Goal: Task Accomplishment & Management: Manage account settings

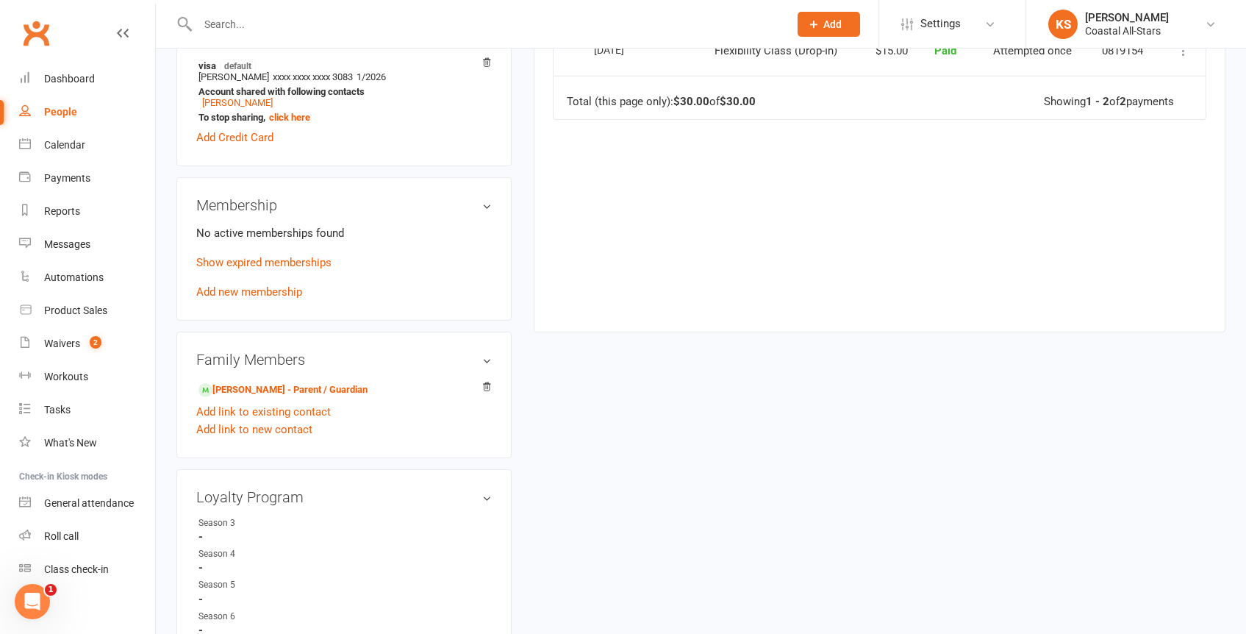
click at [318, 26] on input "text" at bounding box center [485, 24] width 585 height 21
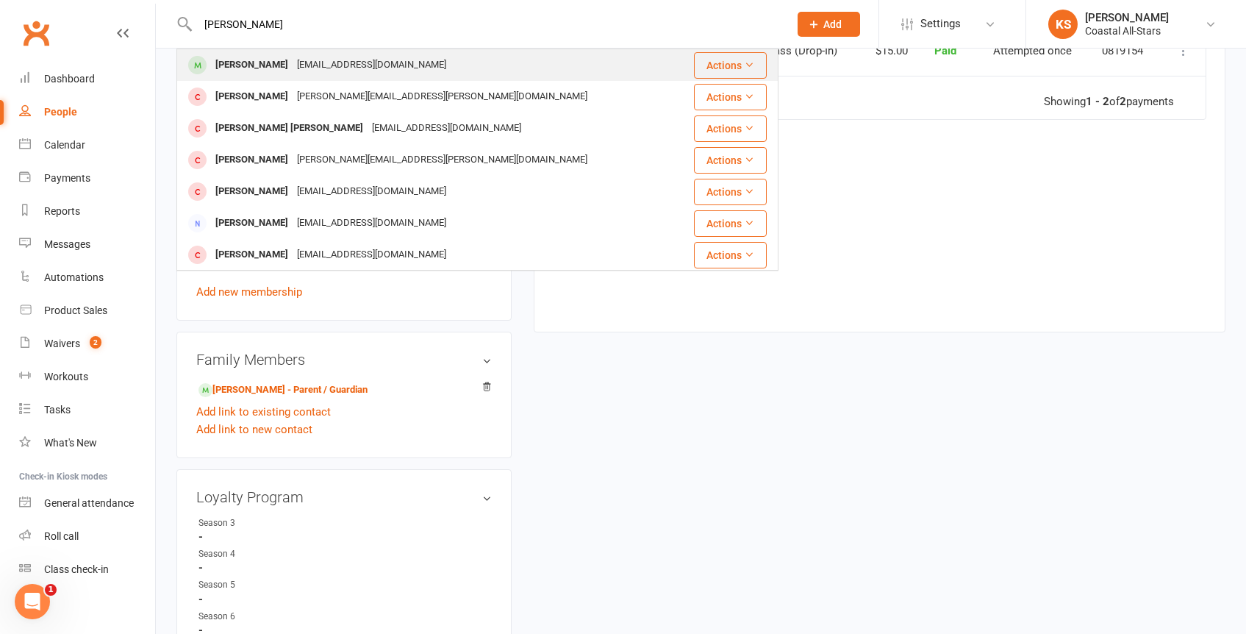
type input "[PERSON_NAME]"
click at [269, 59] on div "[PERSON_NAME]" at bounding box center [252, 64] width 82 height 21
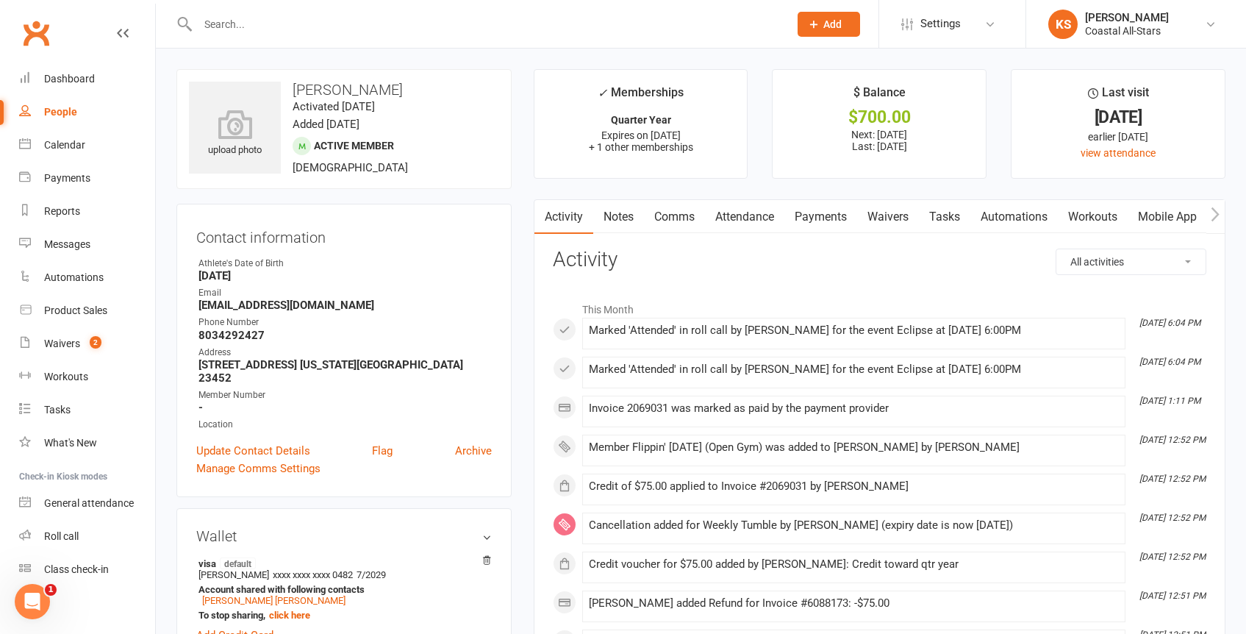
click at [747, 219] on link "Attendance" at bounding box center [744, 217] width 79 height 34
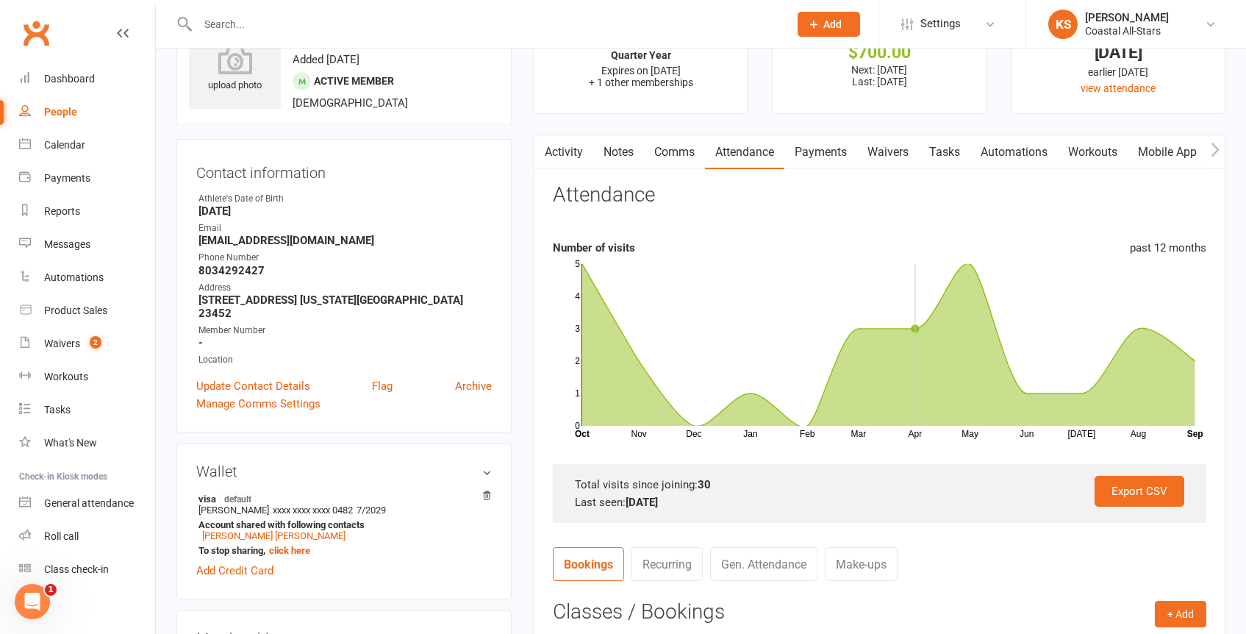
scroll to position [270, 0]
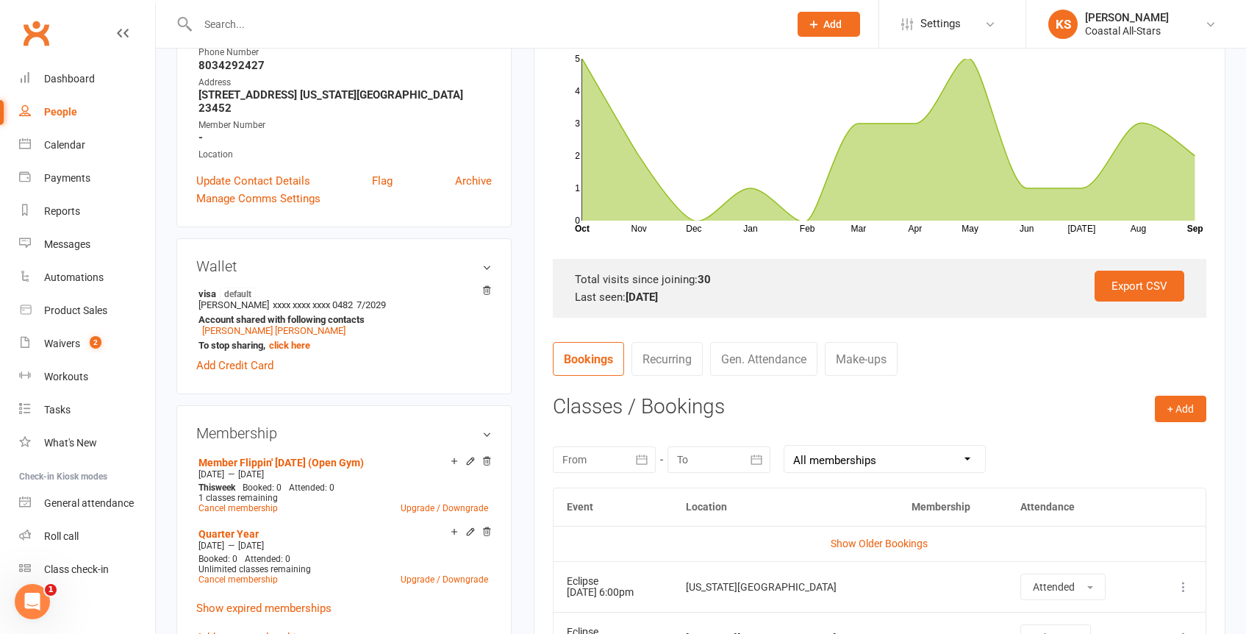
click at [869, 362] on link "Make-ups" at bounding box center [861, 359] width 73 height 34
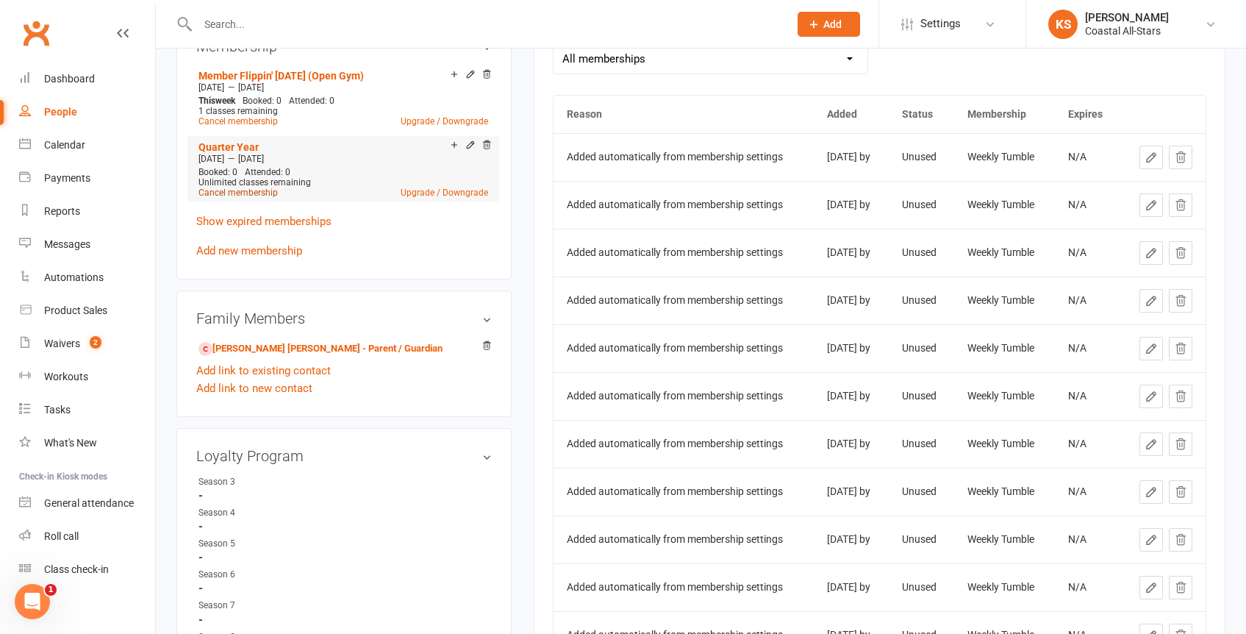
scroll to position [567, 0]
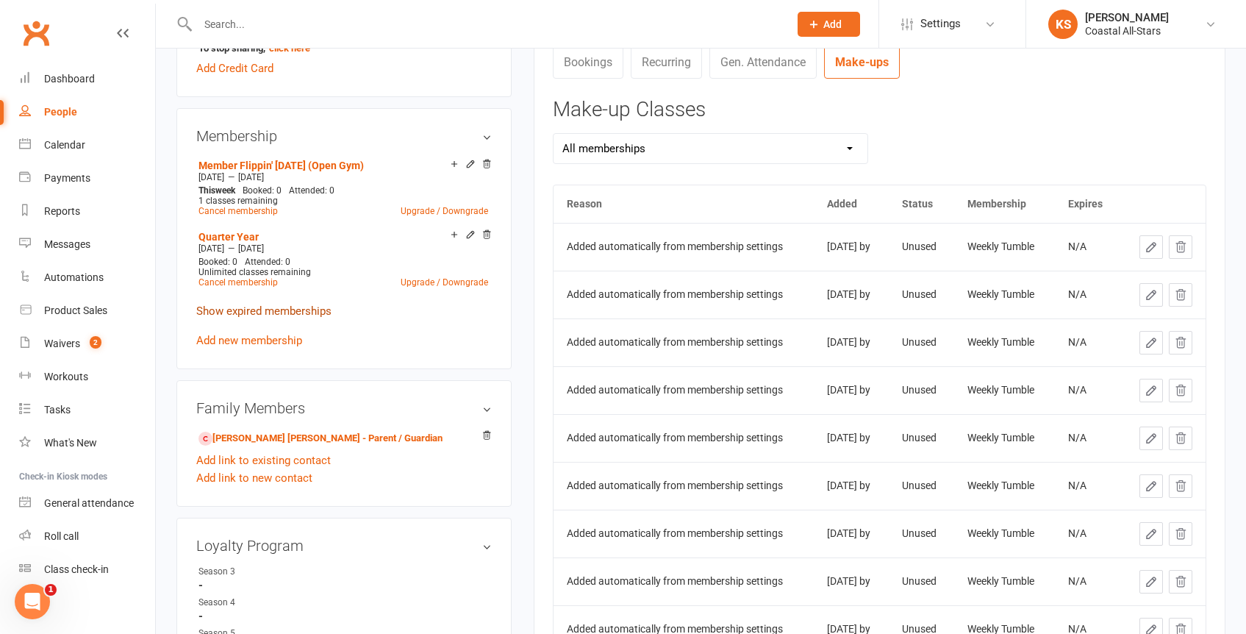
click at [262, 304] on link "Show expired memberships" at bounding box center [263, 310] width 135 height 13
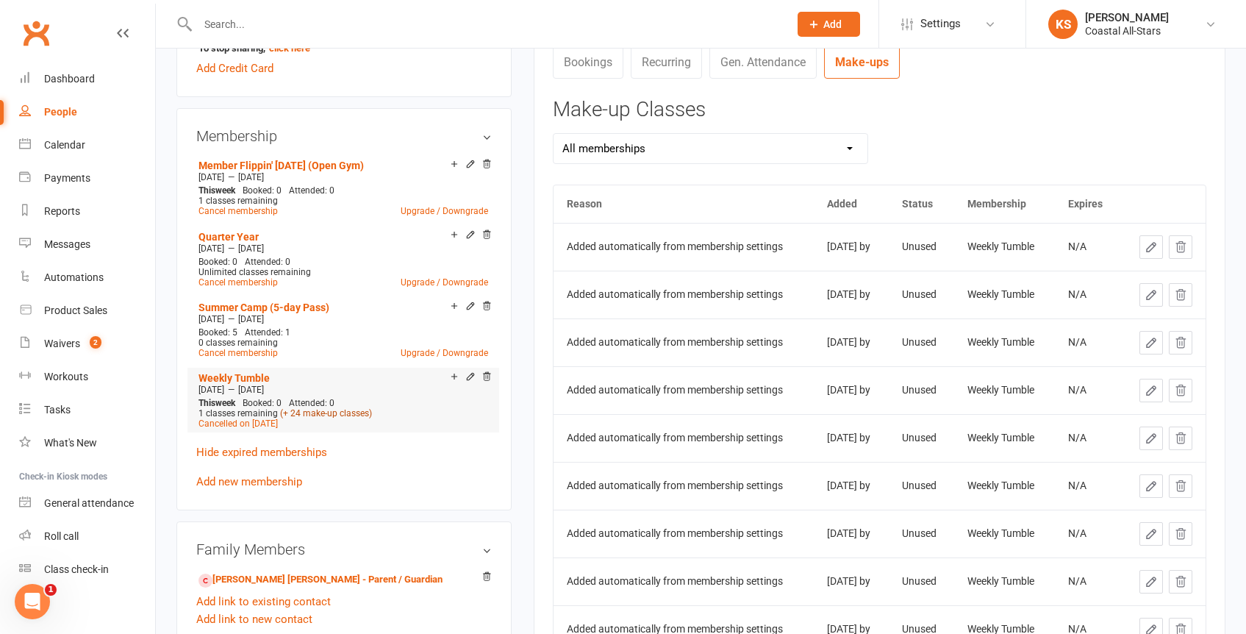
click at [319, 408] on link "(+ 24 make-up classes)" at bounding box center [326, 413] width 92 height 10
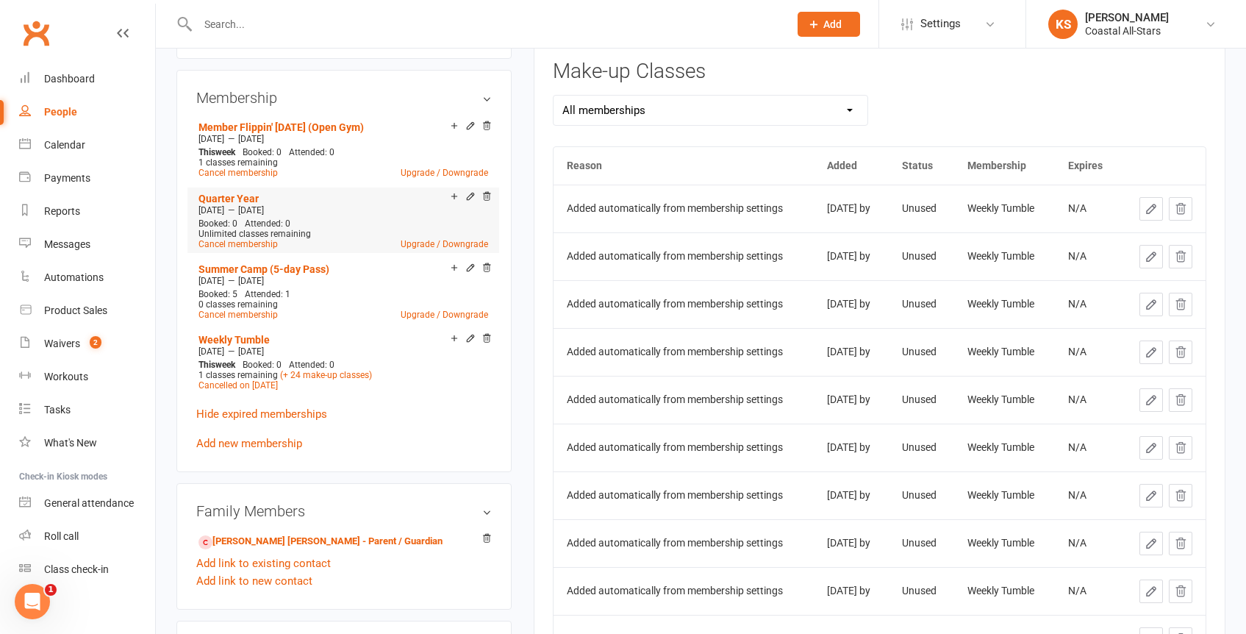
scroll to position [636, 0]
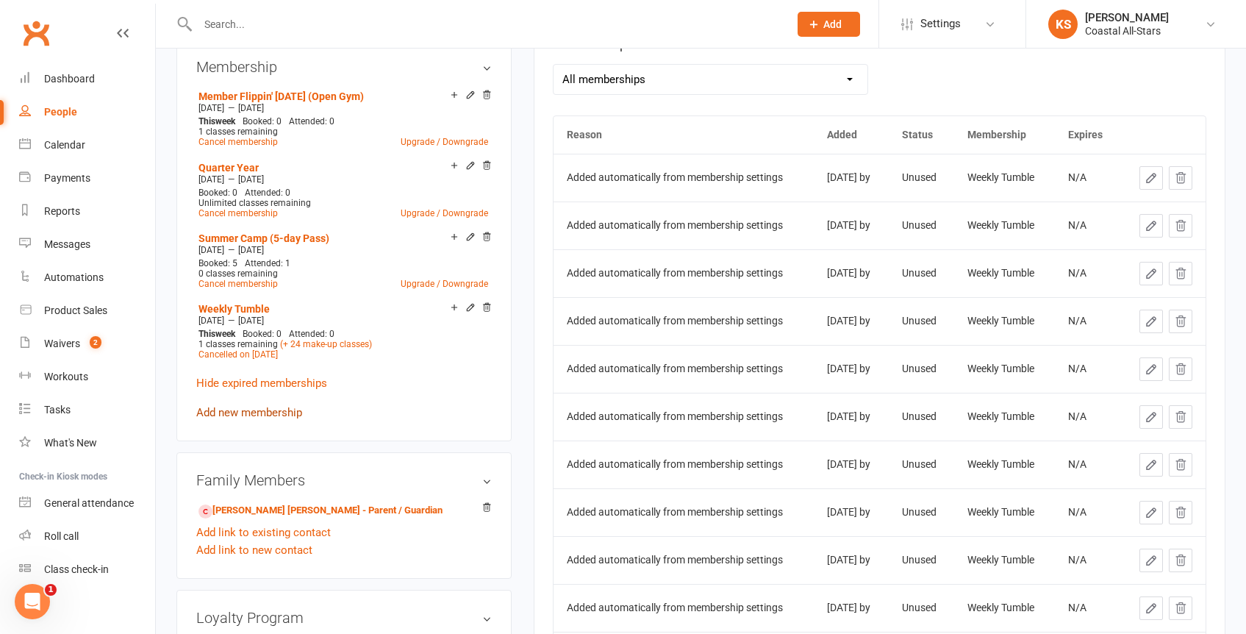
click at [268, 406] on link "Add new membership" at bounding box center [249, 412] width 106 height 13
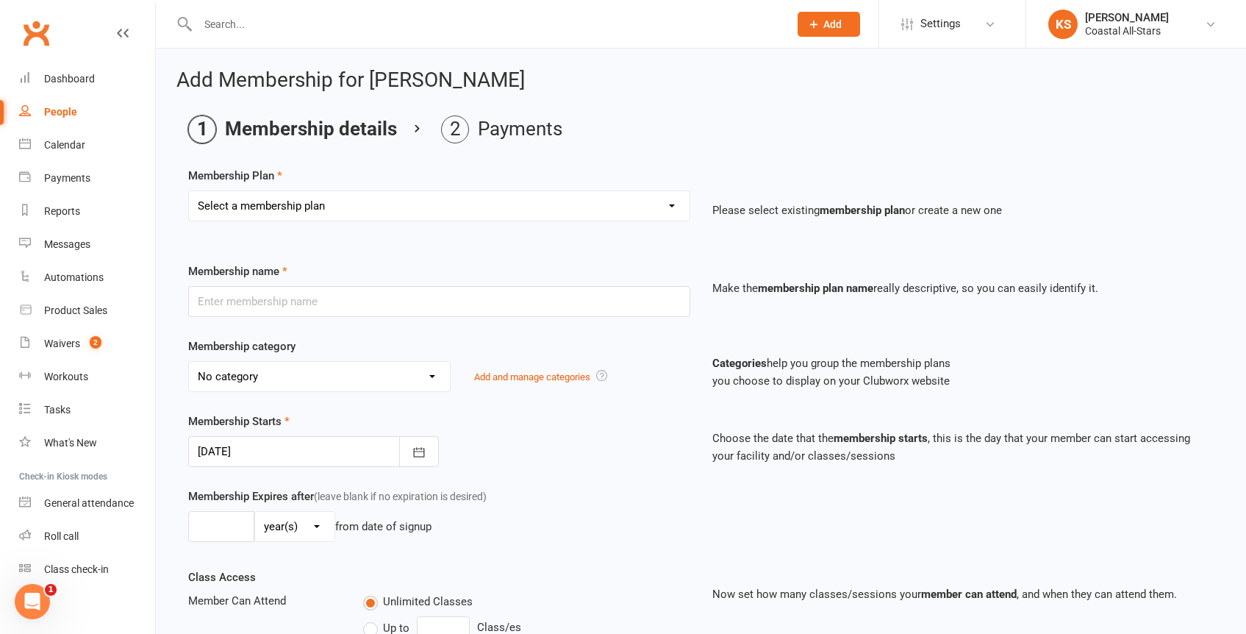
click at [361, 199] on select "Select a membership plan Create new Membership Plan Trial Class Coastal Members…" at bounding box center [439, 205] width 501 height 29
select select "11"
click at [189, 191] on select "Select a membership plan Create new Membership Plan Trial Class Coastal Members…" at bounding box center [439, 205] width 501 height 29
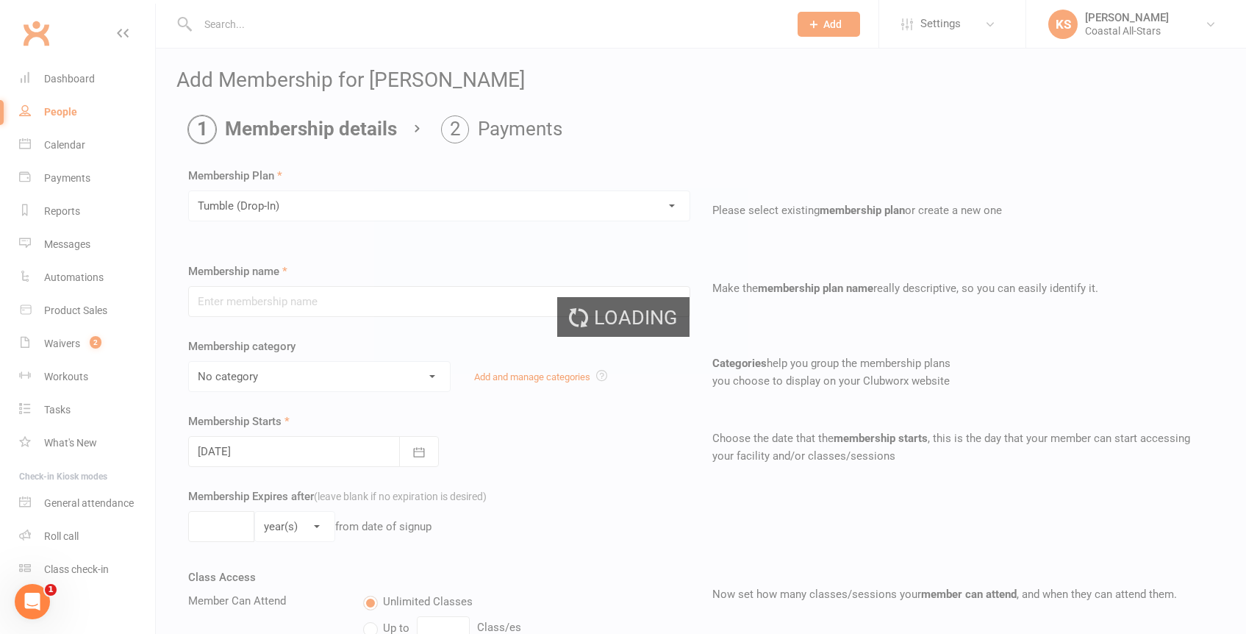
type input "Tumble (Drop-In)"
select select "3"
type input "1"
select select "2"
type input "1"
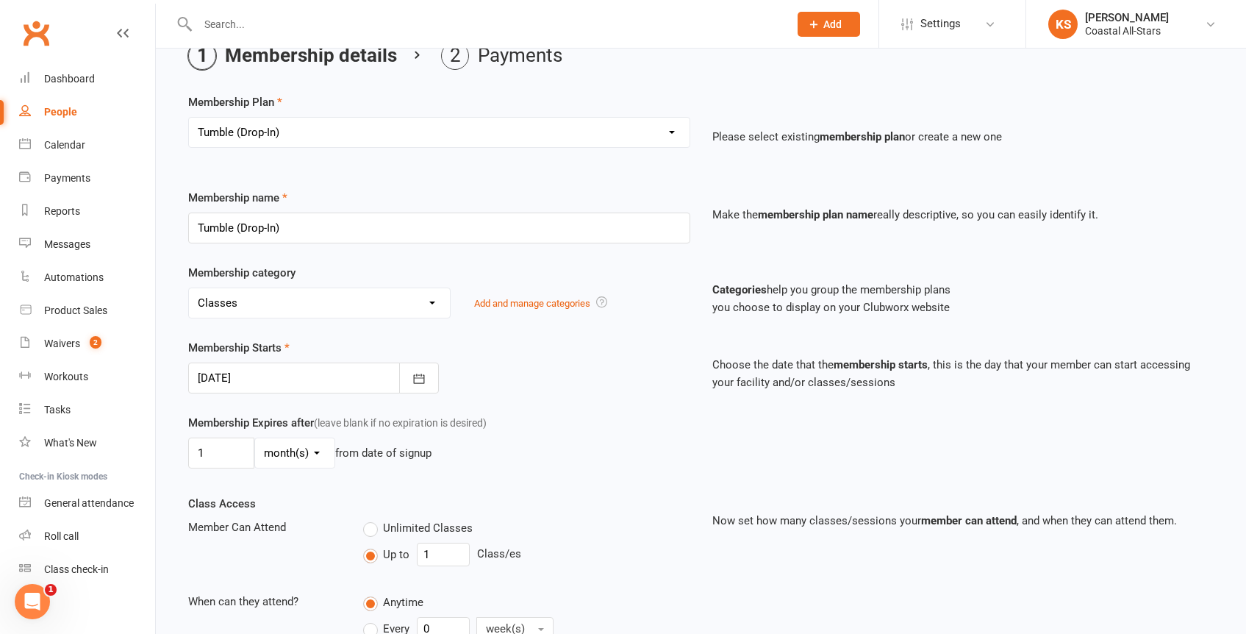
scroll to position [161, 0]
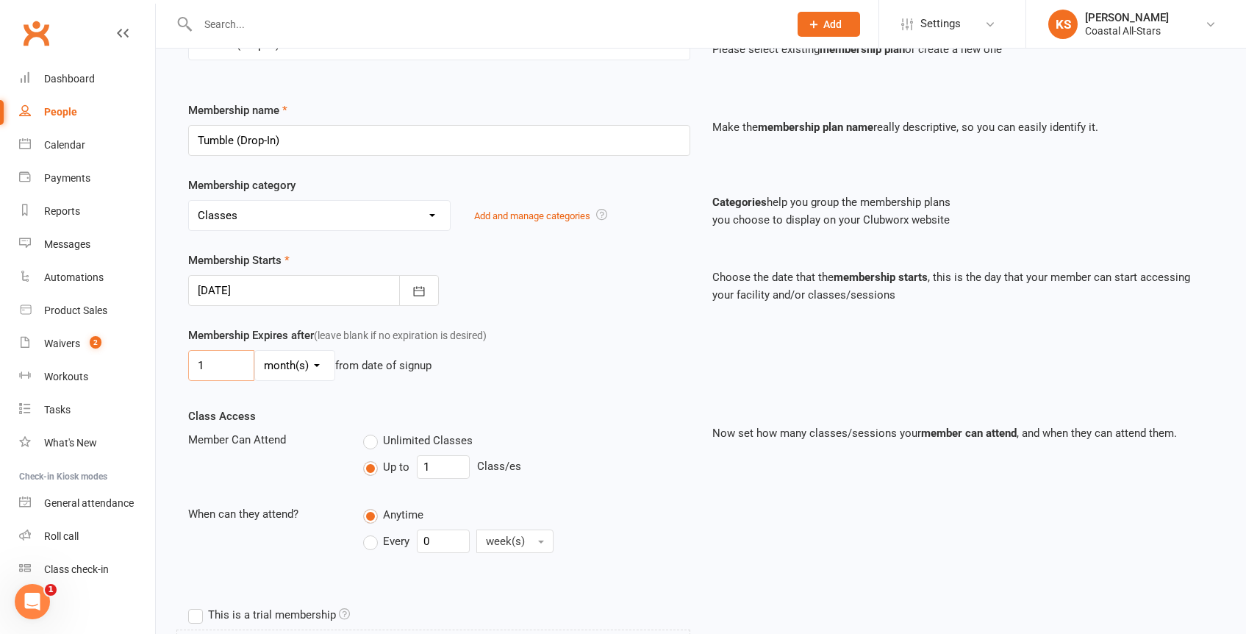
drag, startPoint x: 233, startPoint y: 364, endPoint x: 167, endPoint y: 365, distance: 66.2
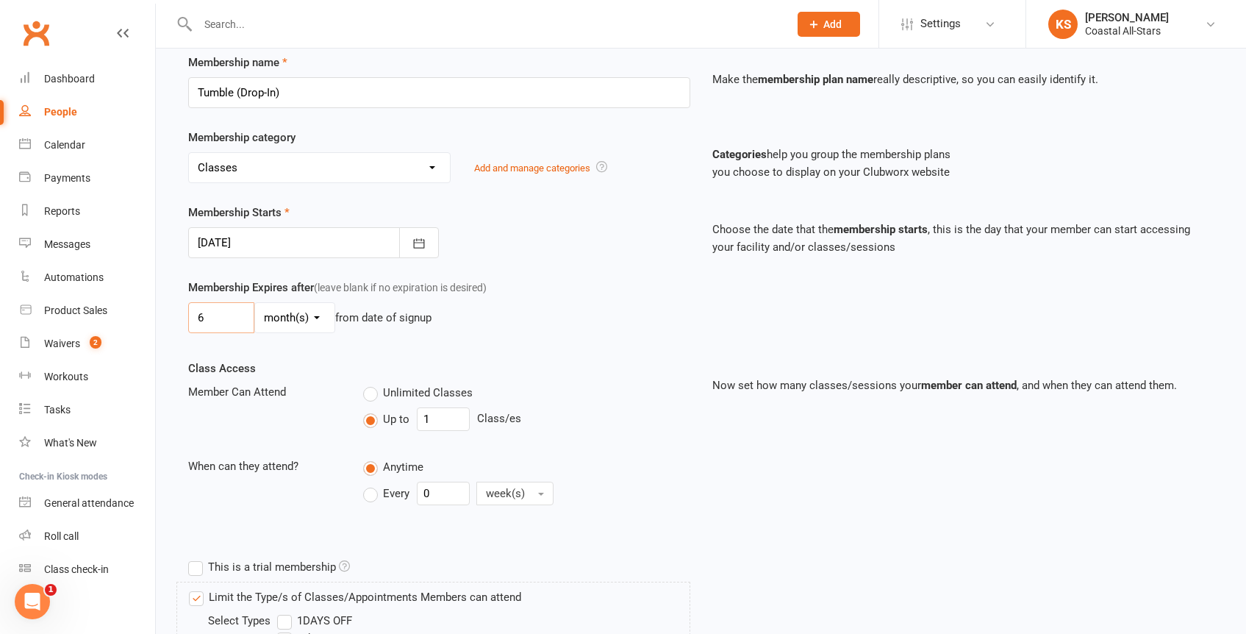
scroll to position [414, 0]
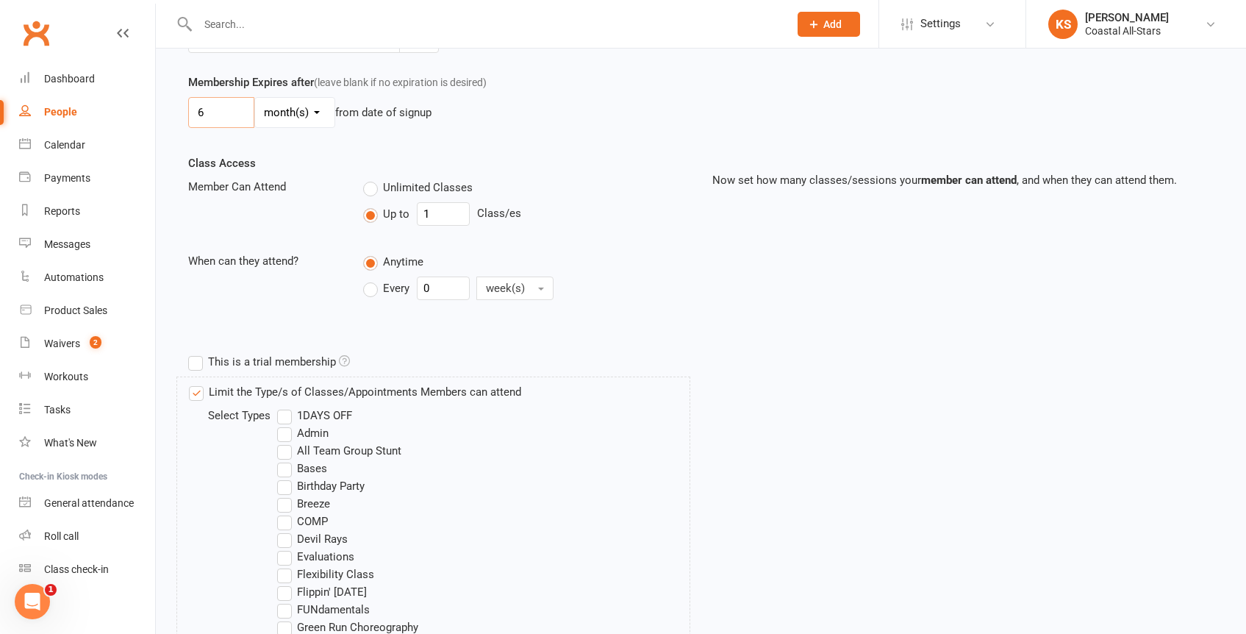
type input "6"
drag, startPoint x: 443, startPoint y: 211, endPoint x: 397, endPoint y: 214, distance: 46.4
click at [398, 214] on div "Up to 1 Class/es" at bounding box center [526, 214] width 327 height 24
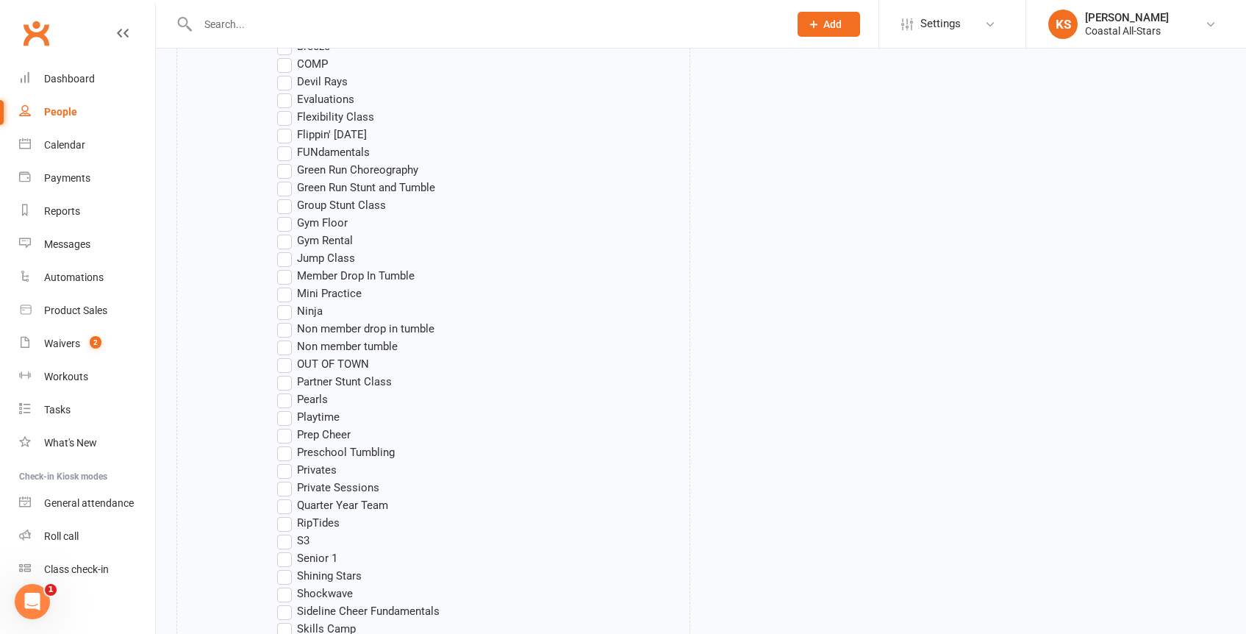
scroll to position [734, 0]
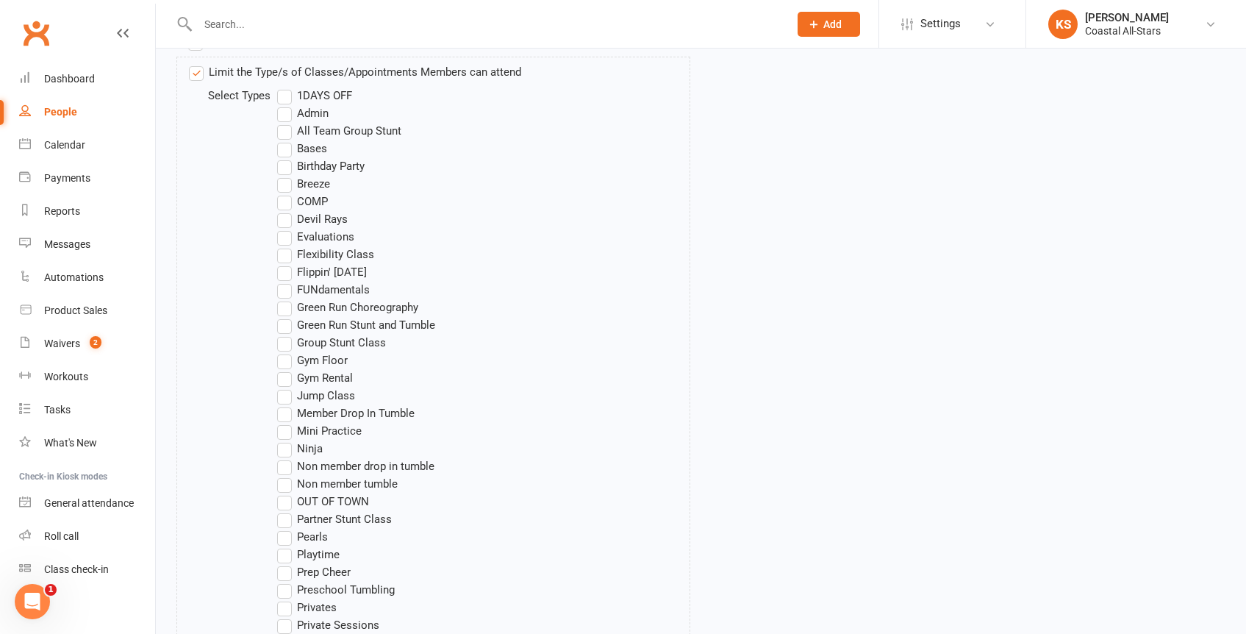
type input "12"
click at [287, 256] on label "Flexibility Class" at bounding box center [325, 255] width 97 height 18
click at [287, 246] on input "Flexibility Class" at bounding box center [282, 246] width 10 height 0
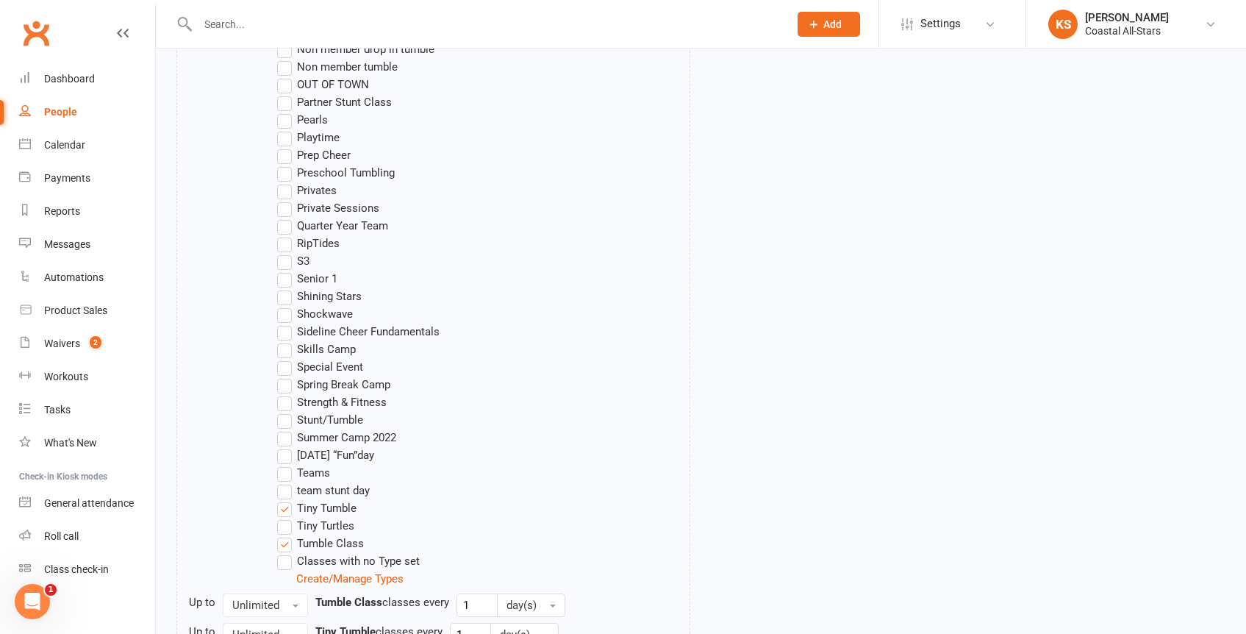
scroll to position [1371, 0]
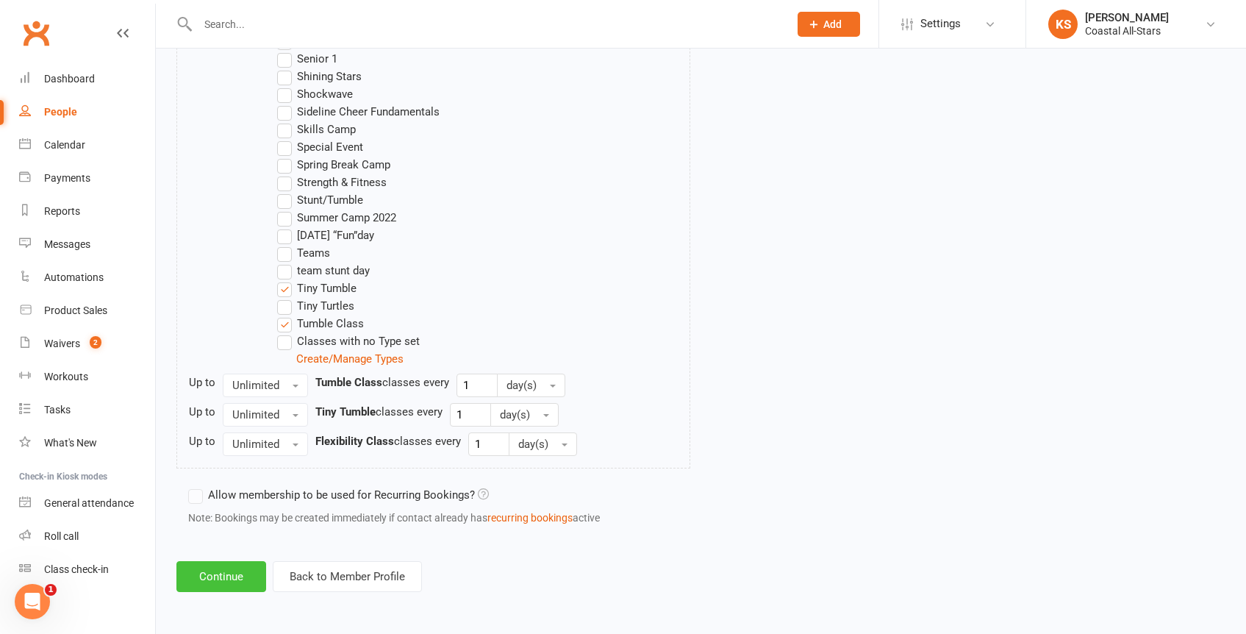
click at [232, 579] on button "Continue" at bounding box center [221, 576] width 90 height 31
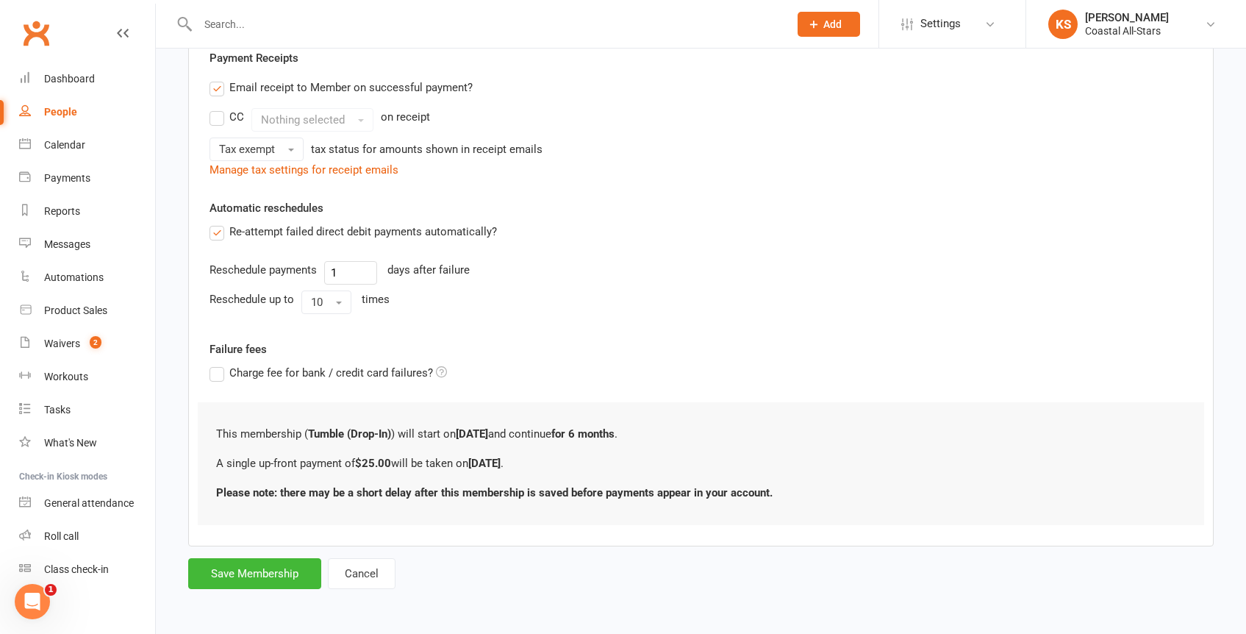
scroll to position [0, 0]
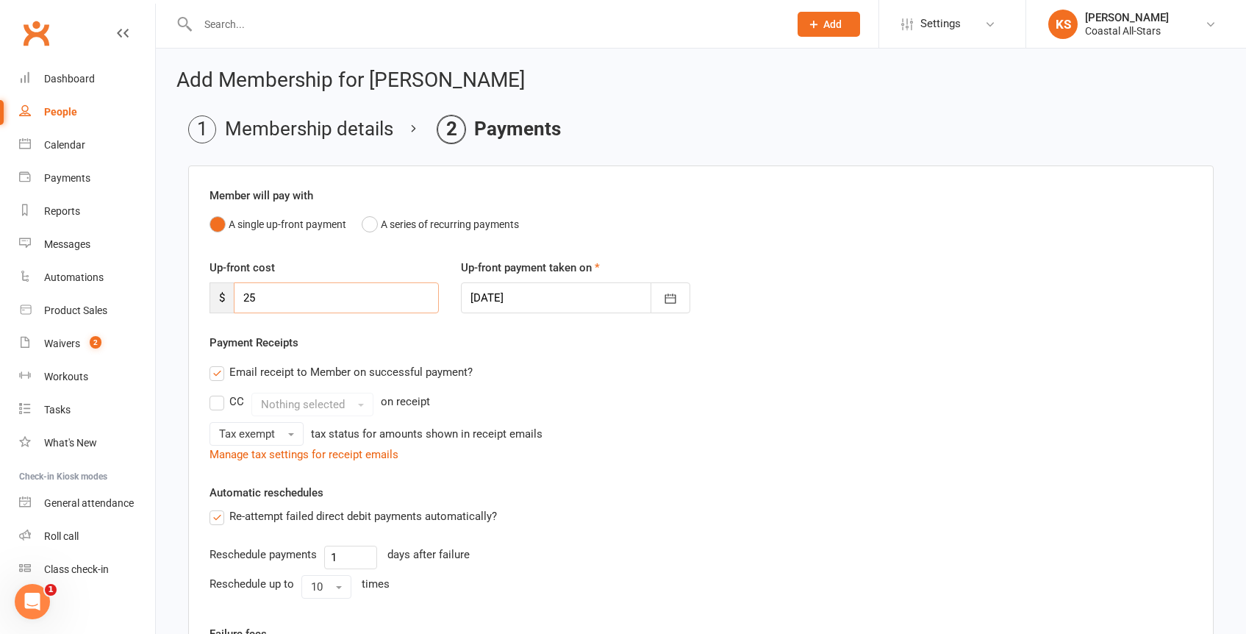
drag, startPoint x: 278, startPoint y: 294, endPoint x: 165, endPoint y: 297, distance: 113.3
click at [165, 297] on div "Add Membership for [PERSON_NAME] Membership details Payments Member will pay wi…" at bounding box center [701, 473] width 1090 height 849
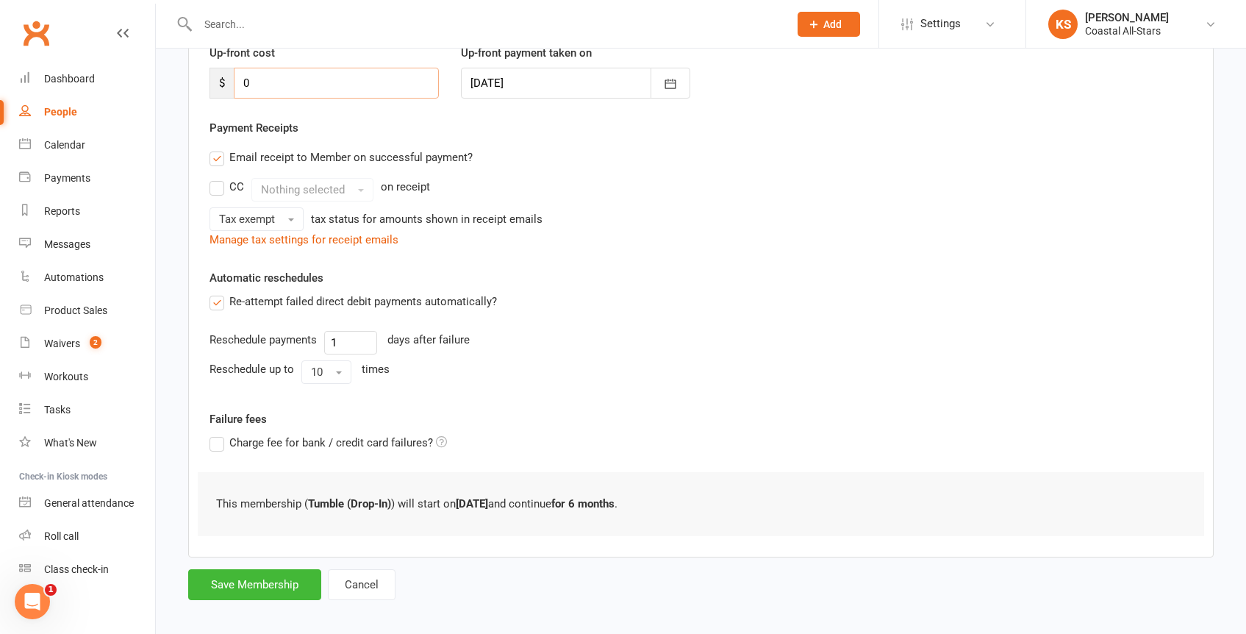
scroll to position [226, 0]
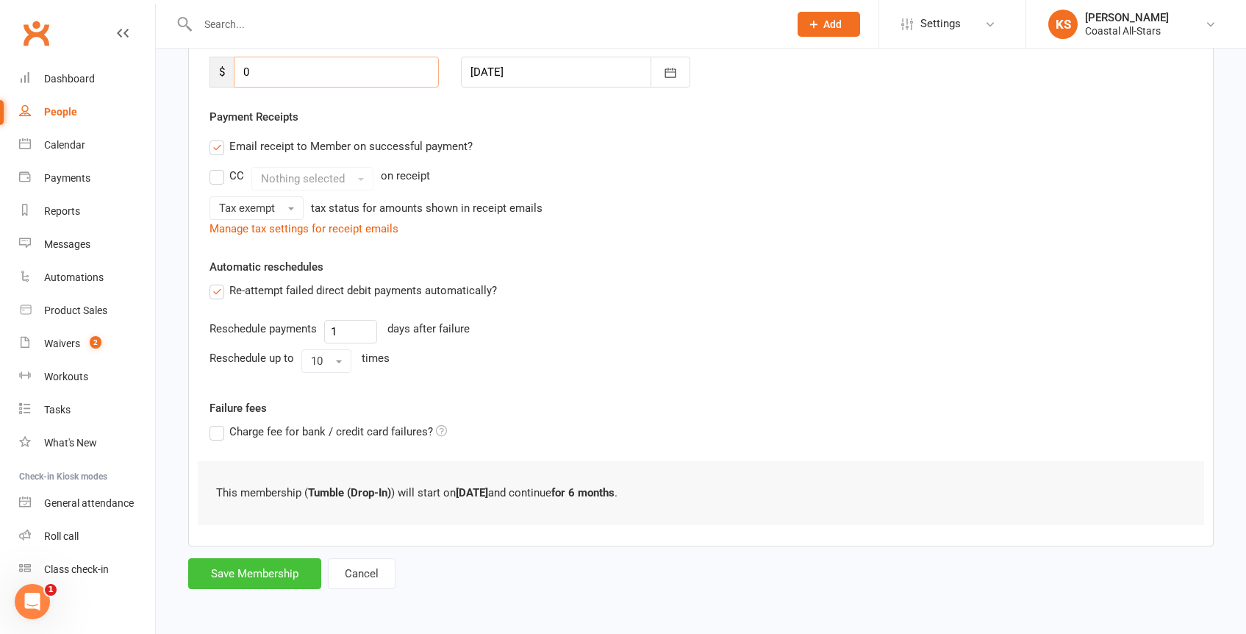
type input "0"
click at [257, 574] on button "Save Membership" at bounding box center [254, 573] width 133 height 31
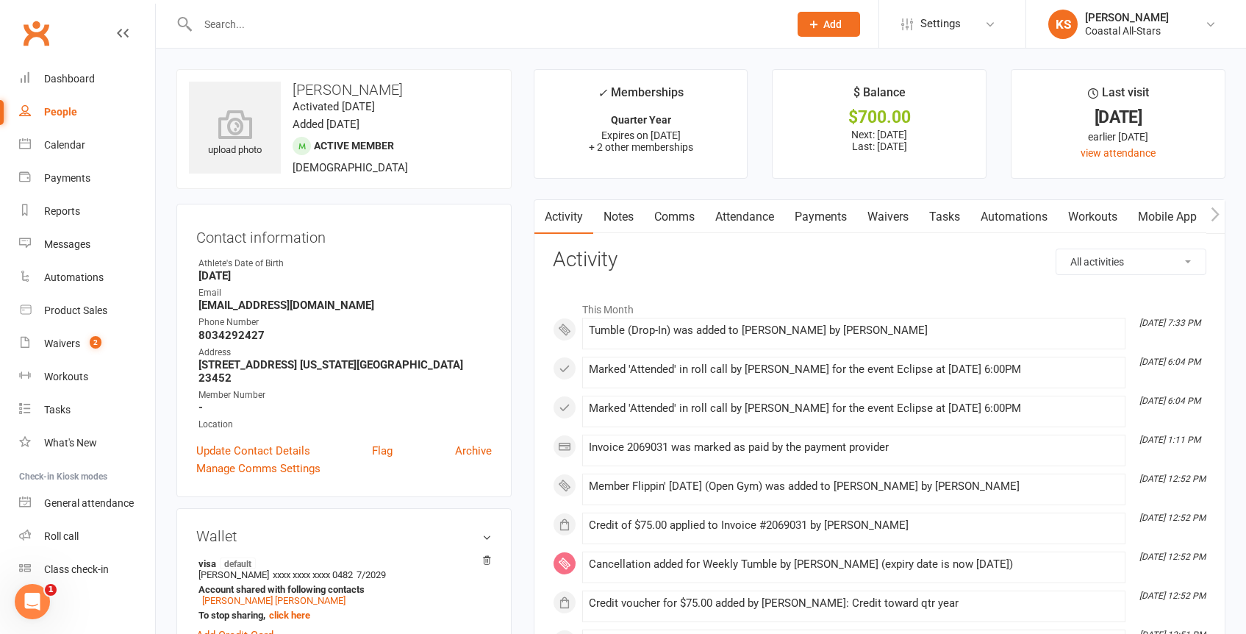
click at [1152, 213] on link "Mobile App" at bounding box center [1167, 217] width 79 height 34
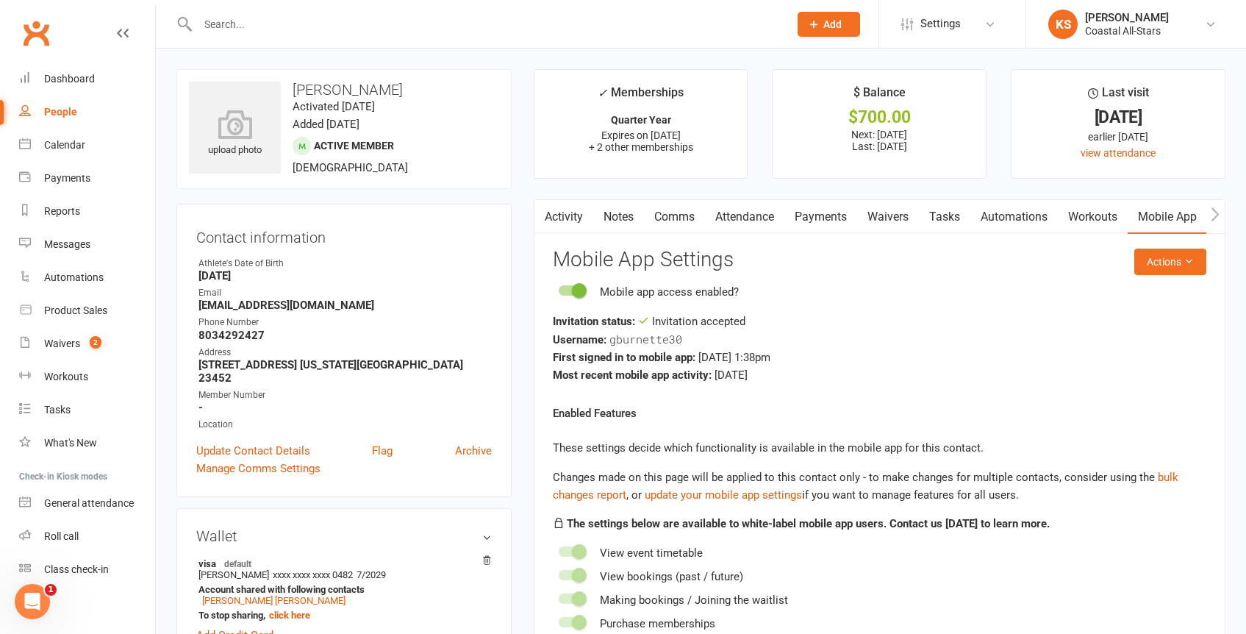
click at [681, 224] on link "Comms" at bounding box center [674, 217] width 61 height 34
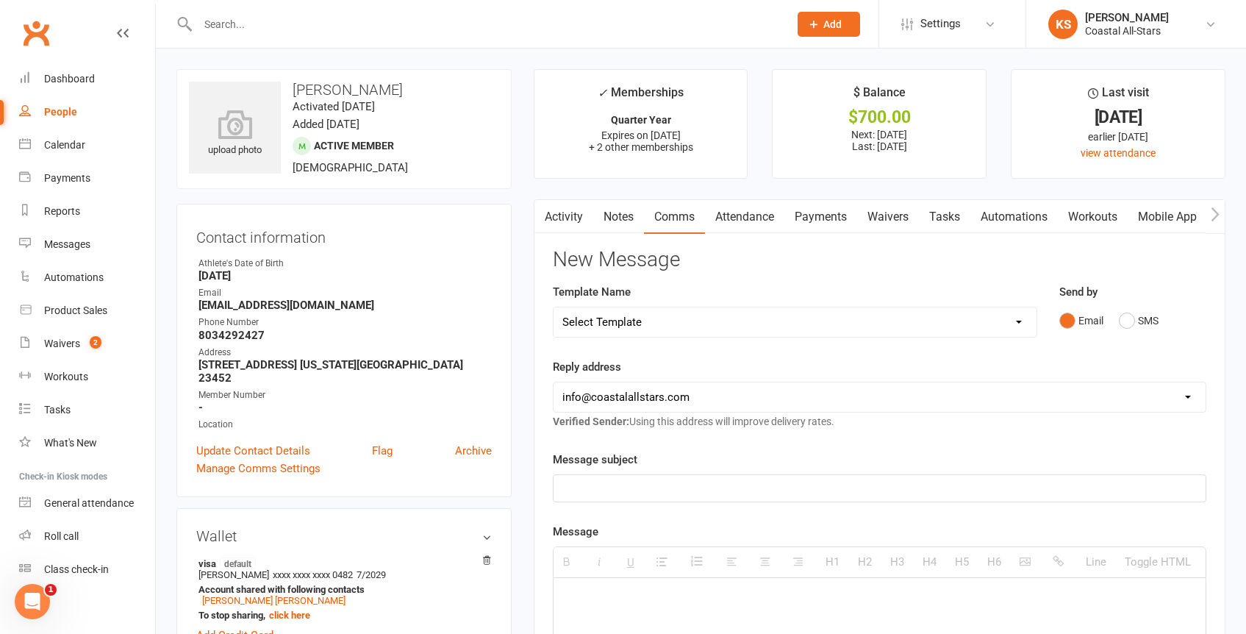
click at [688, 495] on p at bounding box center [880, 488] width 635 height 18
click at [831, 396] on select "[EMAIL_ADDRESS][DOMAIN_NAME] [EMAIL_ADDRESS][DOMAIN_NAME] [PERSON_NAME][EMAIL_A…" at bounding box center [880, 396] width 652 height 29
select select "2"
click at [554, 382] on select "[EMAIL_ADDRESS][DOMAIN_NAME] [EMAIL_ADDRESS][DOMAIN_NAME] [PERSON_NAME][EMAIL_A…" at bounding box center [880, 396] width 652 height 29
click at [707, 481] on p at bounding box center [880, 488] width 635 height 18
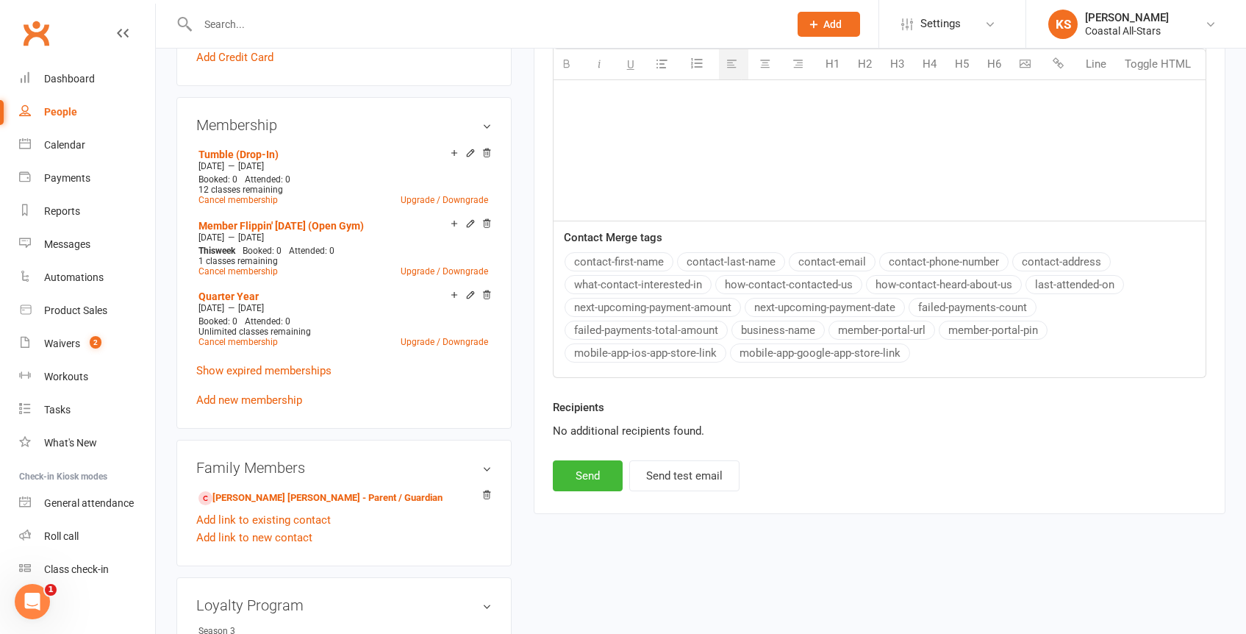
scroll to position [618, 0]
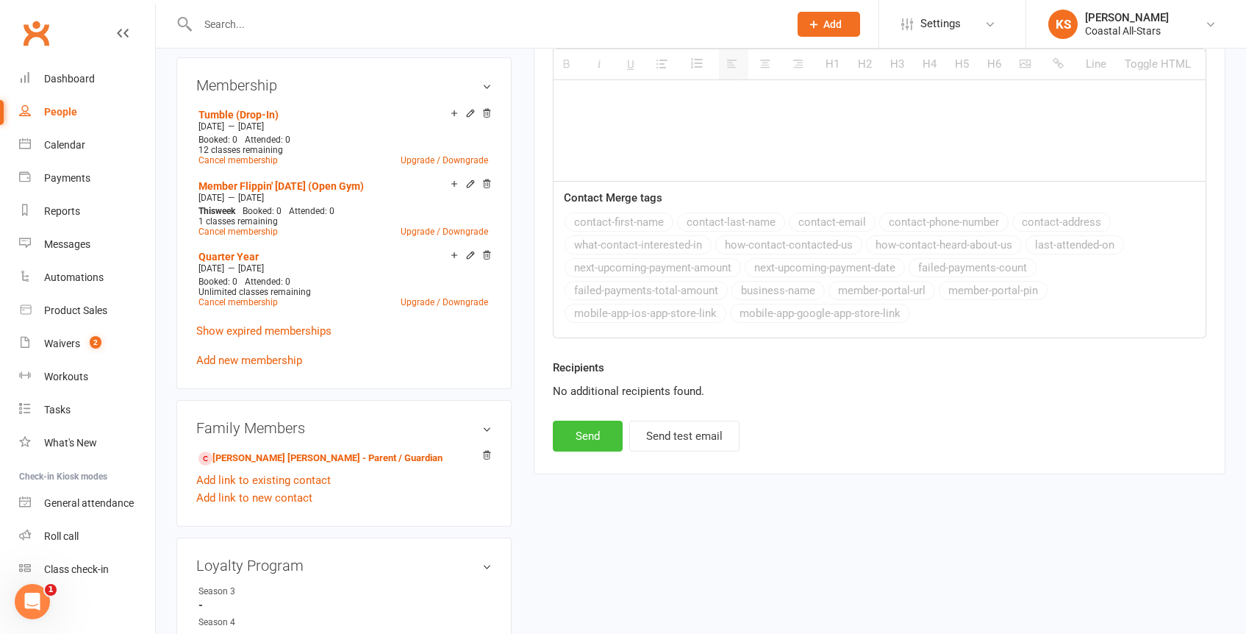
click at [582, 443] on button "Send" at bounding box center [588, 436] width 70 height 31
select select "1"
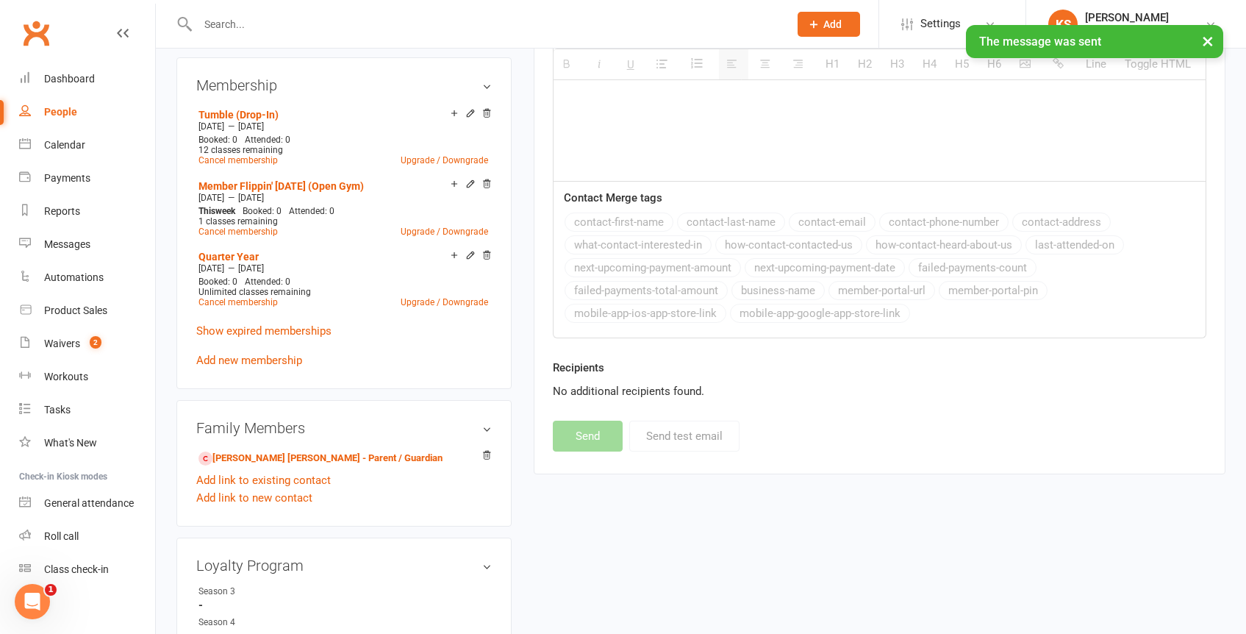
click at [243, 23] on input "text" at bounding box center [485, 24] width 585 height 21
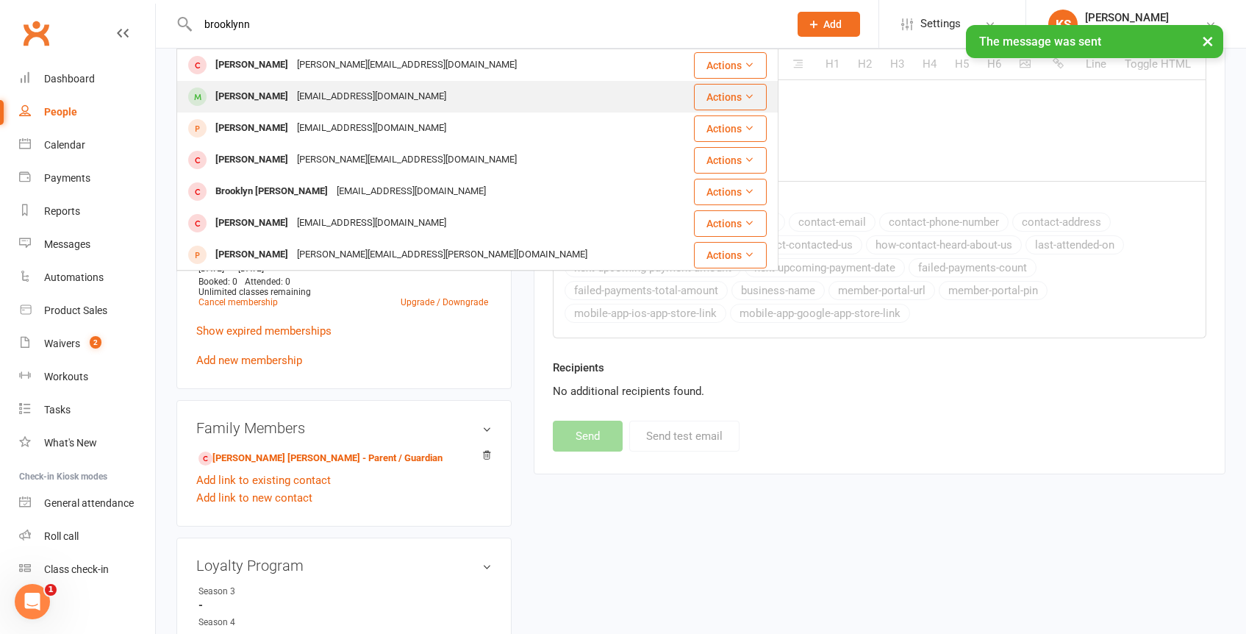
type input "brooklynn"
click at [255, 89] on div "[PERSON_NAME]" at bounding box center [252, 96] width 82 height 21
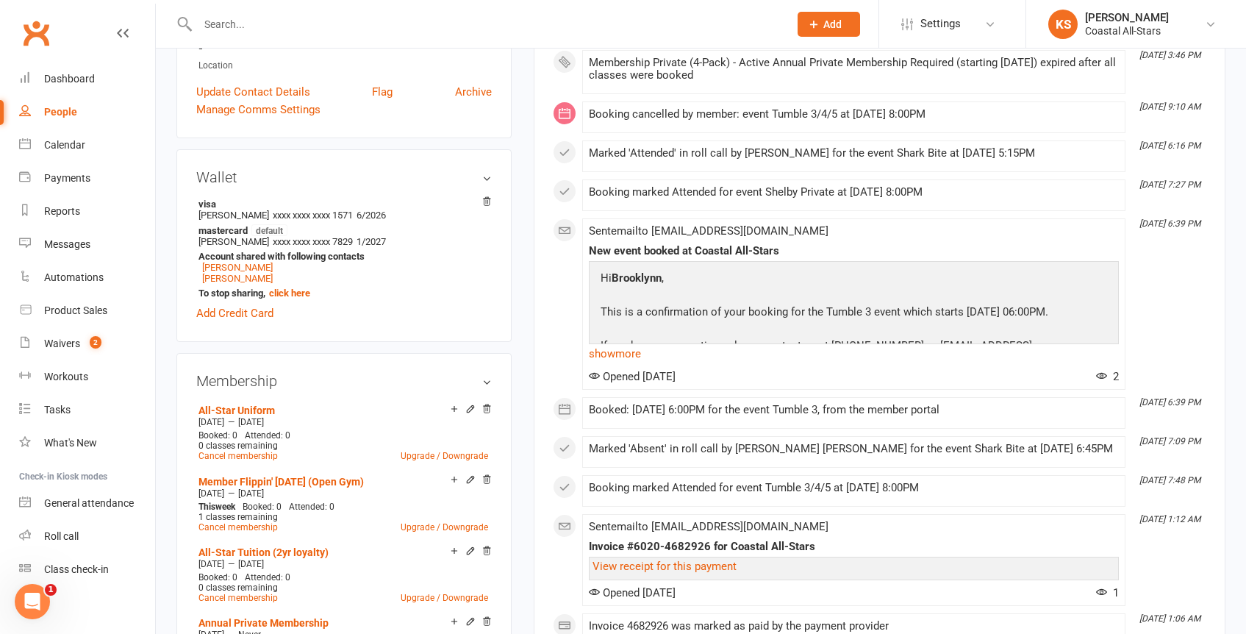
scroll to position [357, 0]
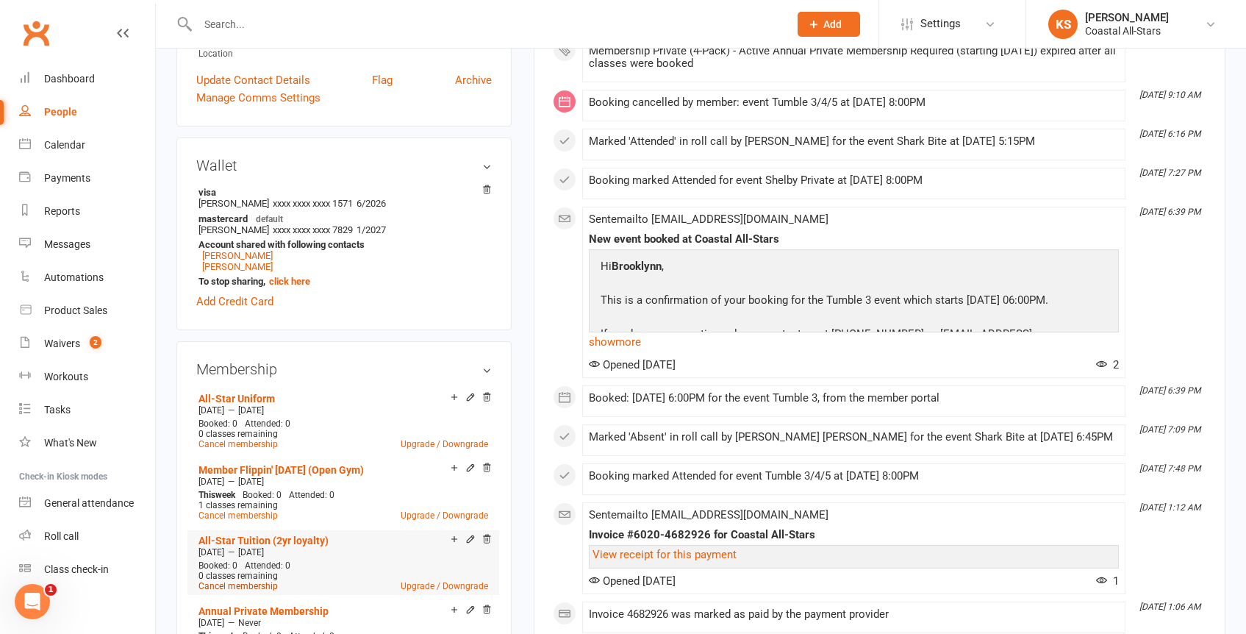
click at [257, 582] on link "Cancel membership" at bounding box center [238, 586] width 79 height 10
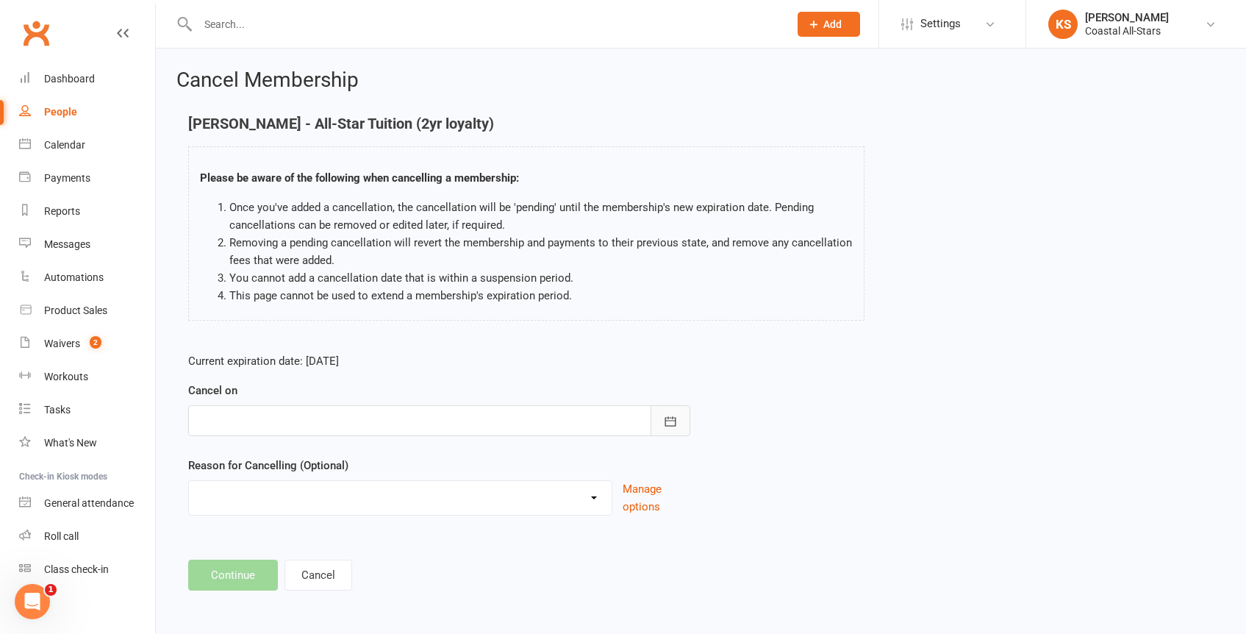
click at [661, 417] on button "button" at bounding box center [671, 420] width 40 height 31
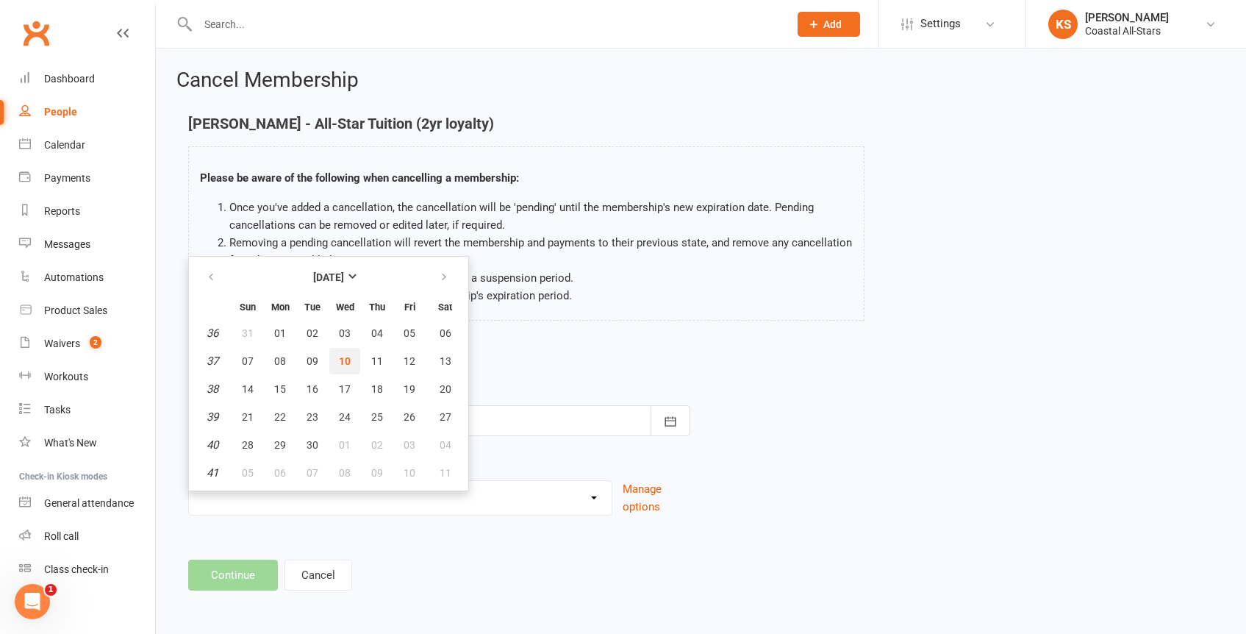
click at [346, 349] on button "10" at bounding box center [344, 361] width 31 height 26
type input "[DATE]"
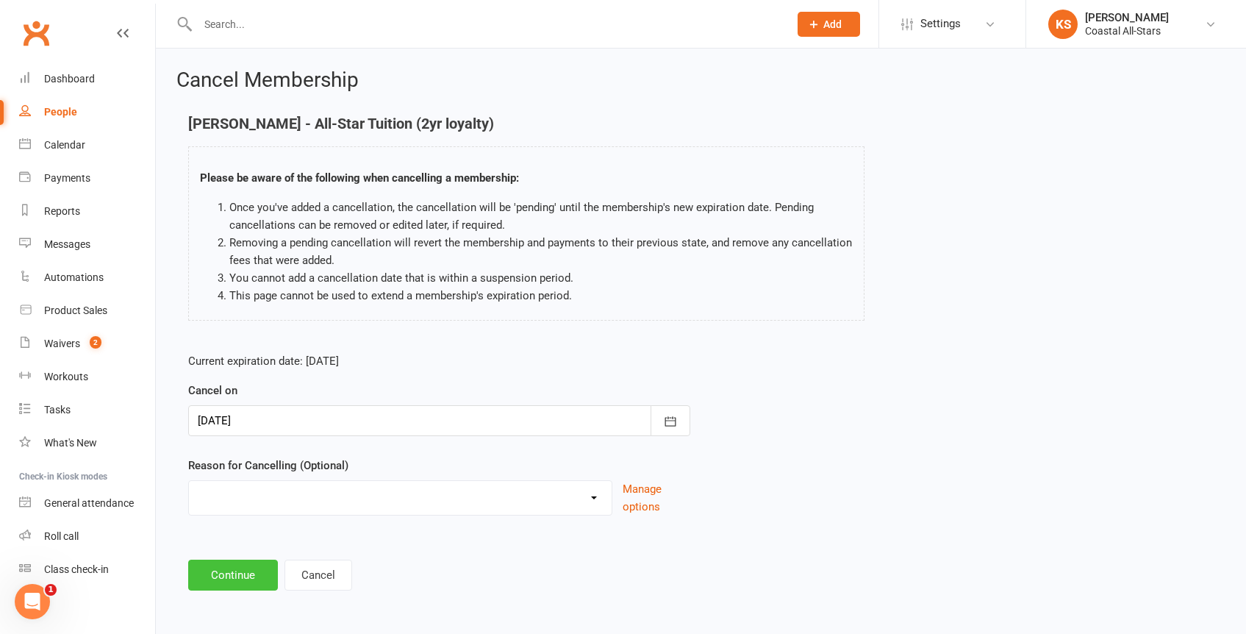
click at [230, 582] on button "Continue" at bounding box center [233, 575] width 90 height 31
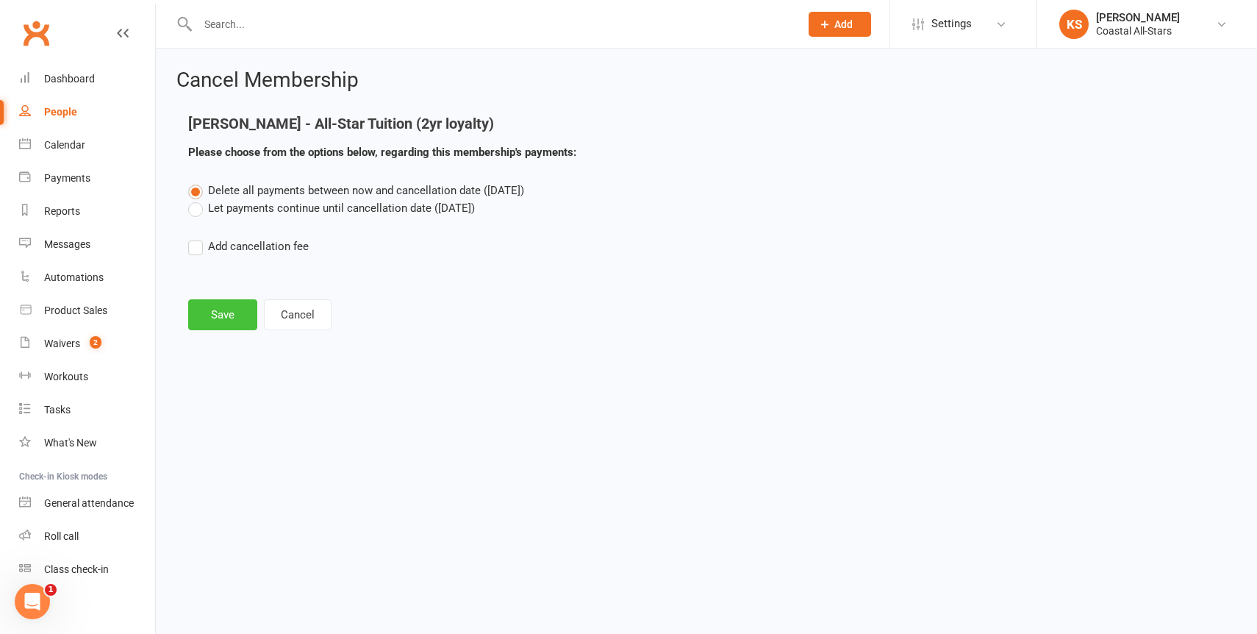
click at [227, 319] on button "Save" at bounding box center [222, 314] width 69 height 31
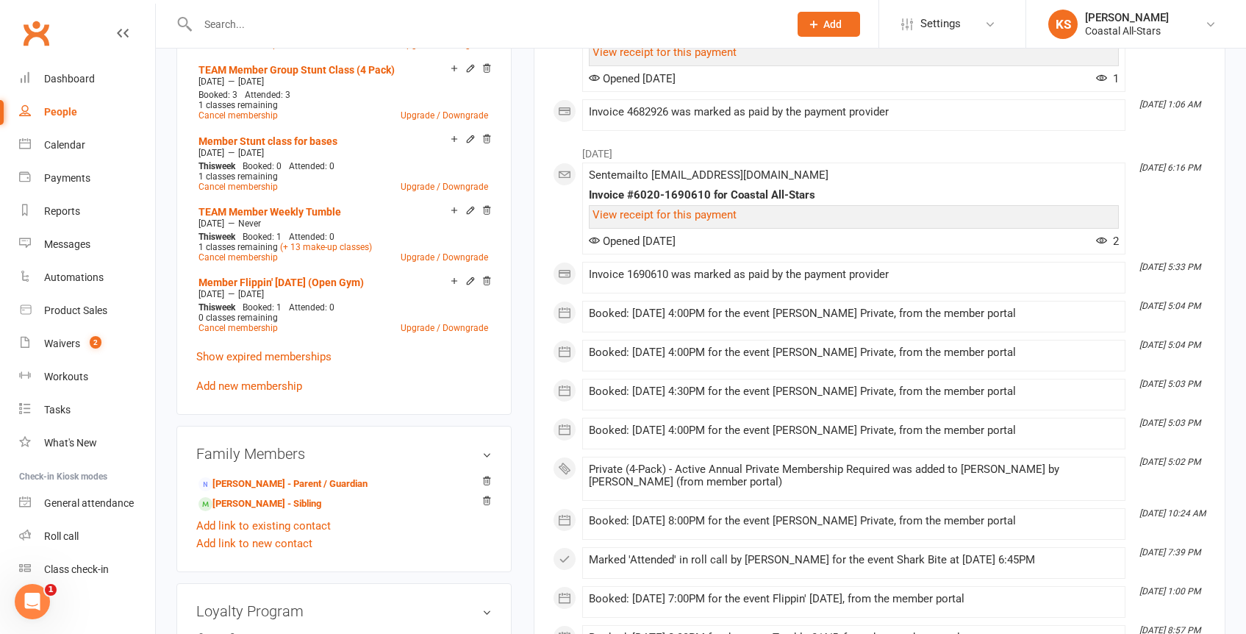
scroll to position [985, 0]
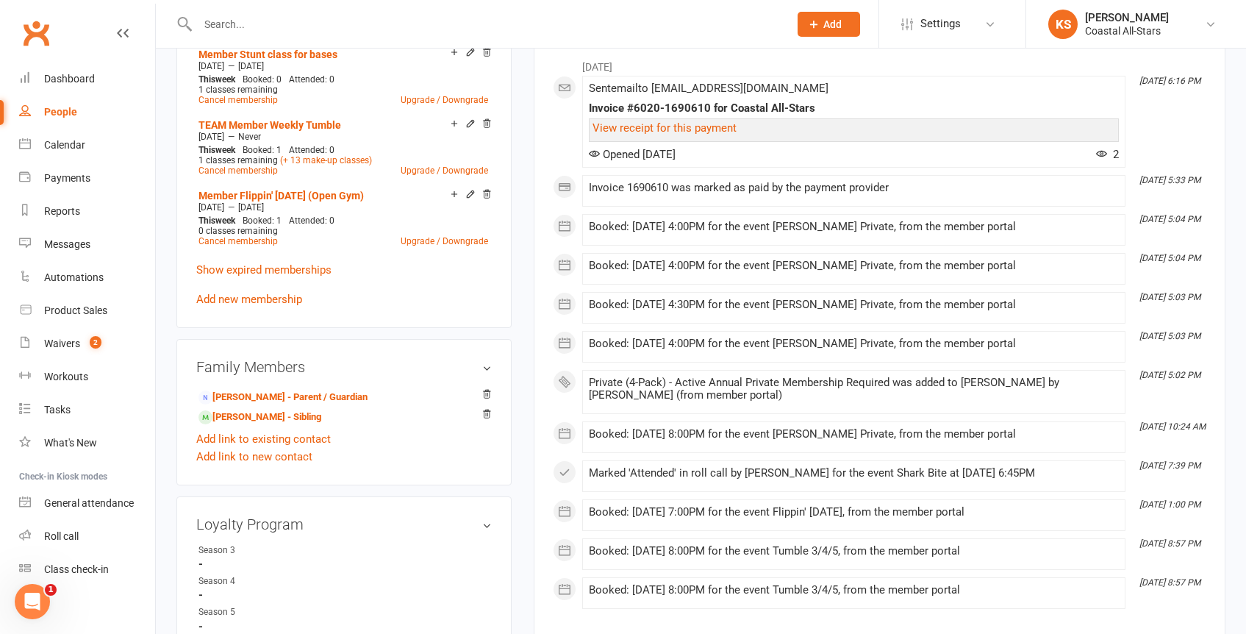
click at [270, 293] on link "Add new membership" at bounding box center [249, 299] width 106 height 13
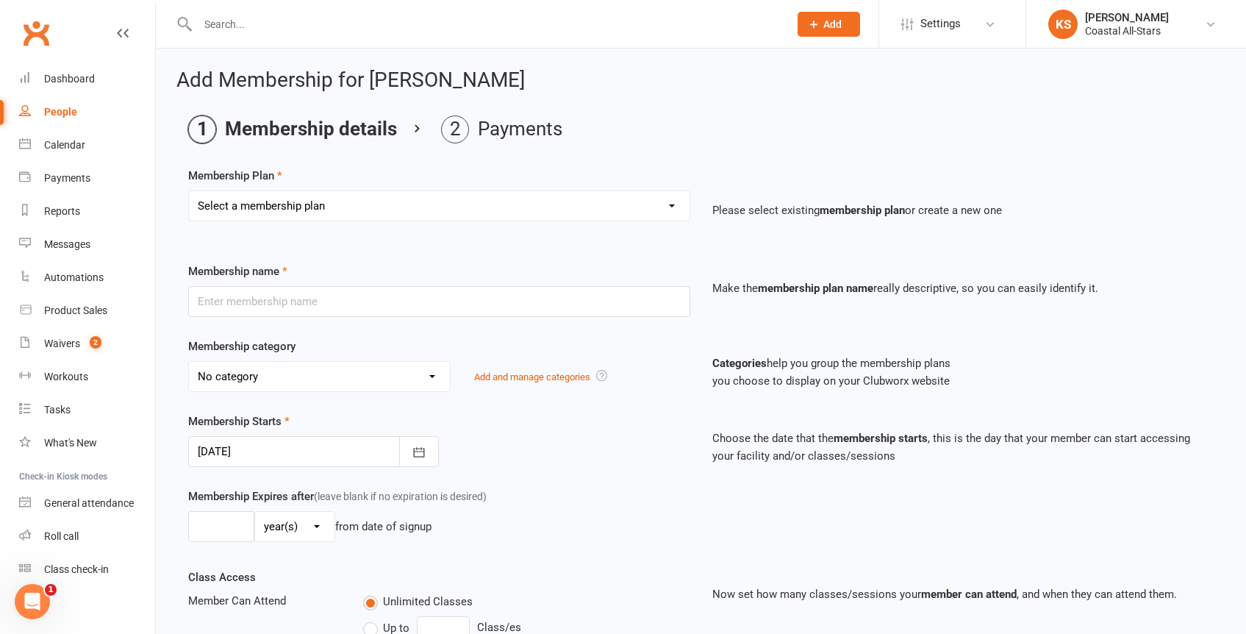
click at [353, 204] on select "Select a membership plan Create new Membership Plan Trial Class Coastal Members…" at bounding box center [439, 205] width 501 height 29
select select "49"
click at [189, 191] on select "Select a membership plan Create new Membership Plan Trial Class Coastal Members…" at bounding box center [439, 205] width 501 height 29
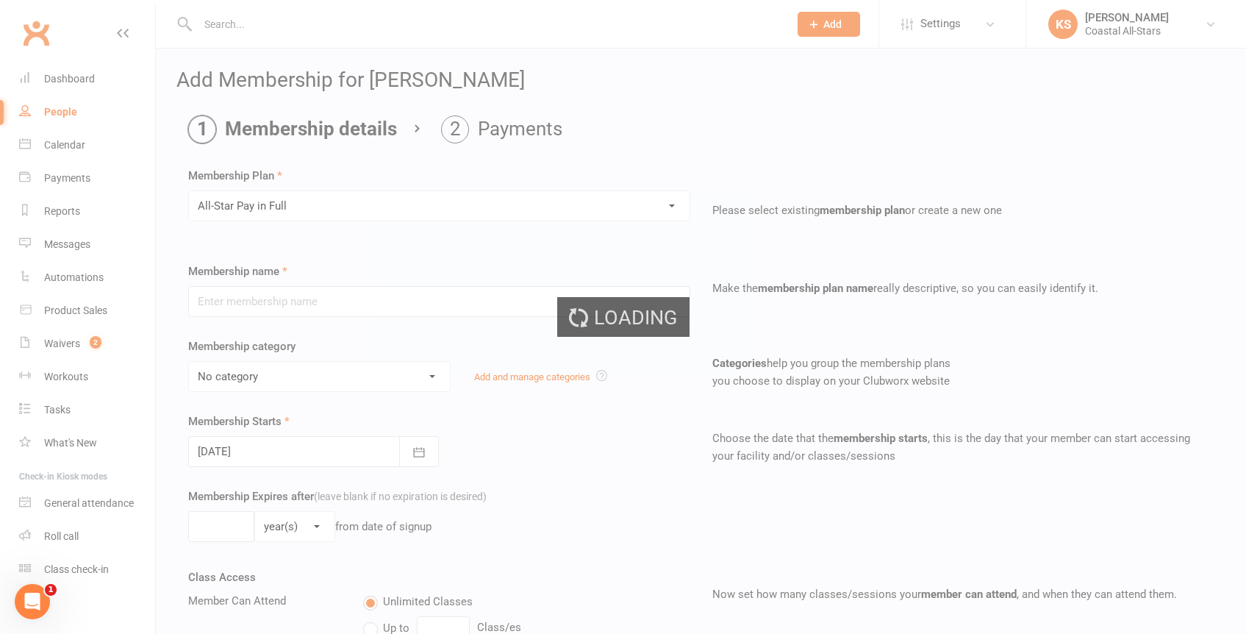
type input "All-Star Pay in Full"
select select "22"
type input "11"
select select "2"
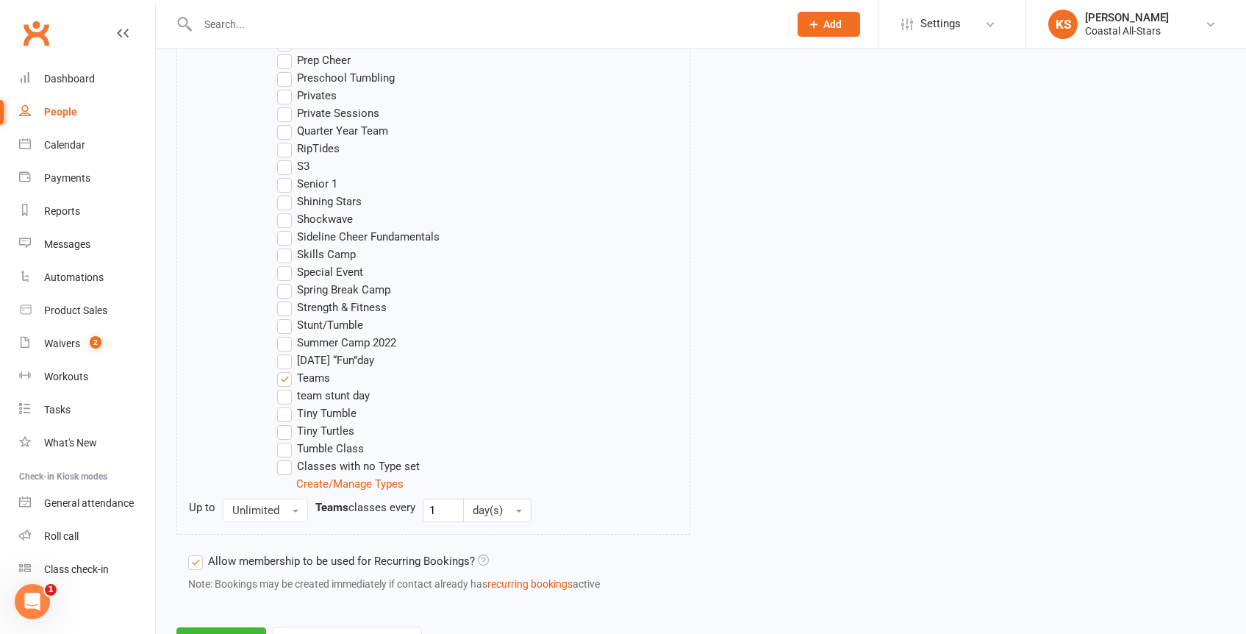
scroll to position [1329, 0]
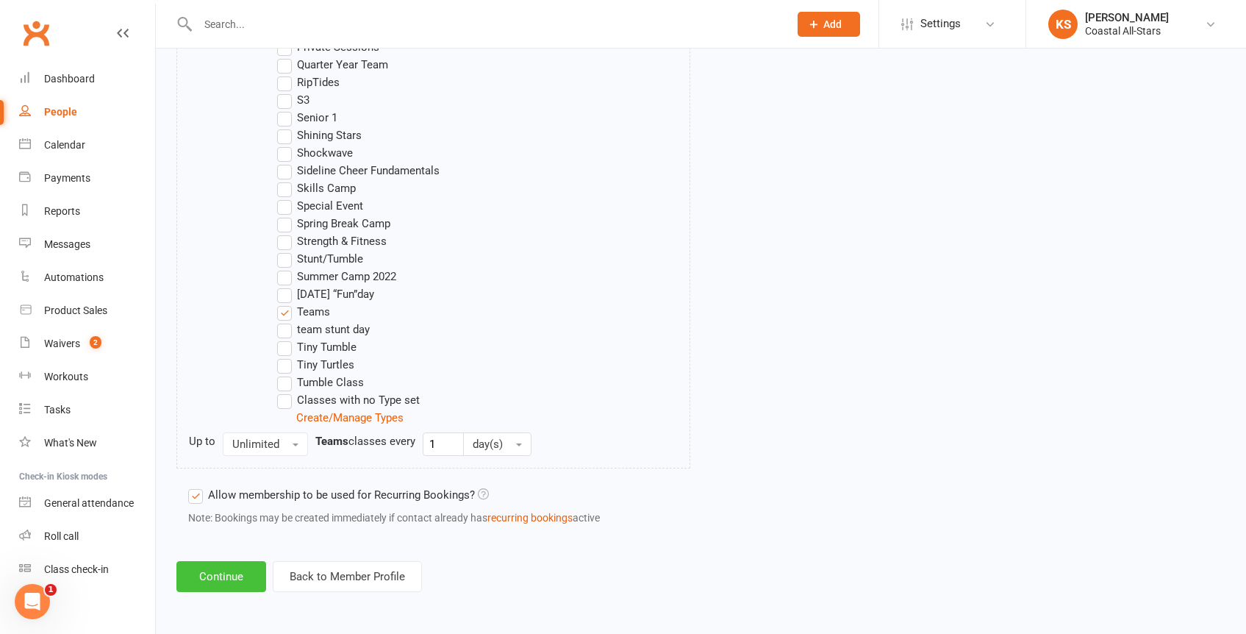
click at [238, 589] on button "Continue" at bounding box center [221, 576] width 90 height 31
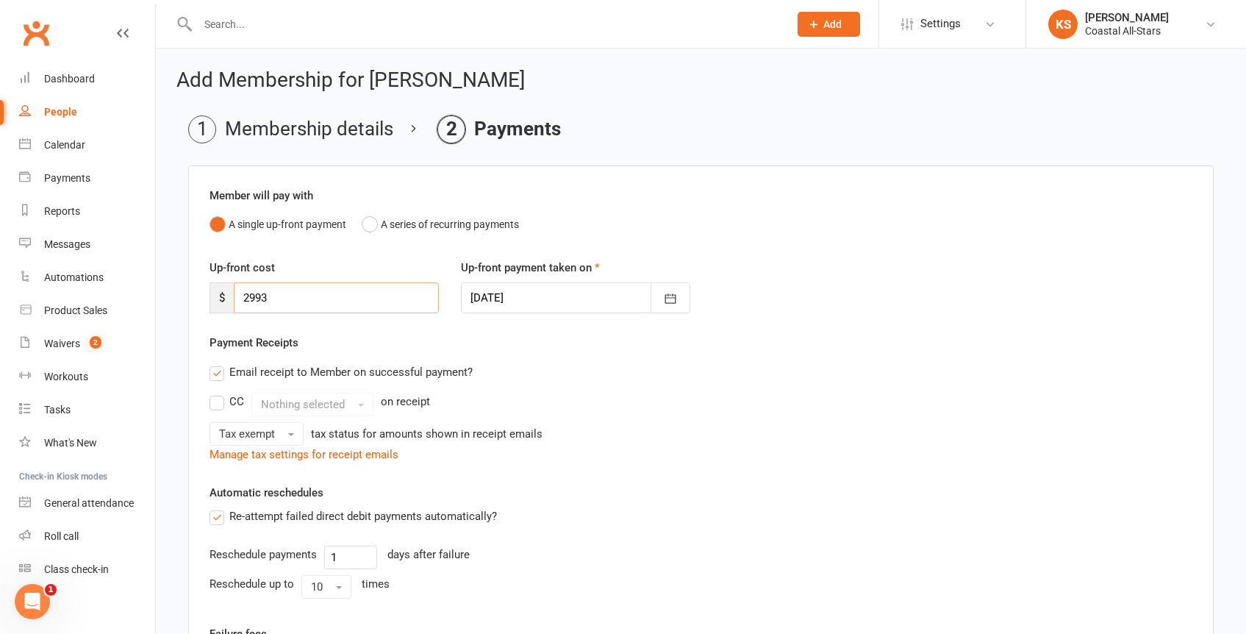
drag, startPoint x: 262, startPoint y: 296, endPoint x: 212, endPoint y: 294, distance: 50.0
click at [212, 294] on div "$ 2993" at bounding box center [324, 297] width 229 height 31
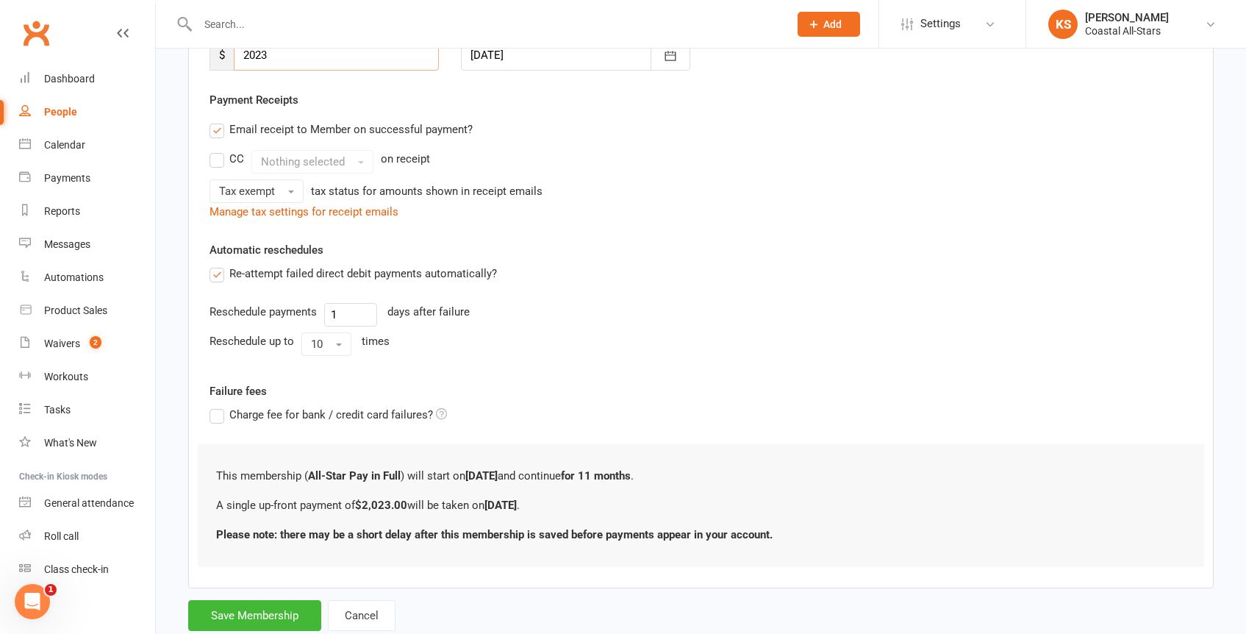
scroll to position [285, 0]
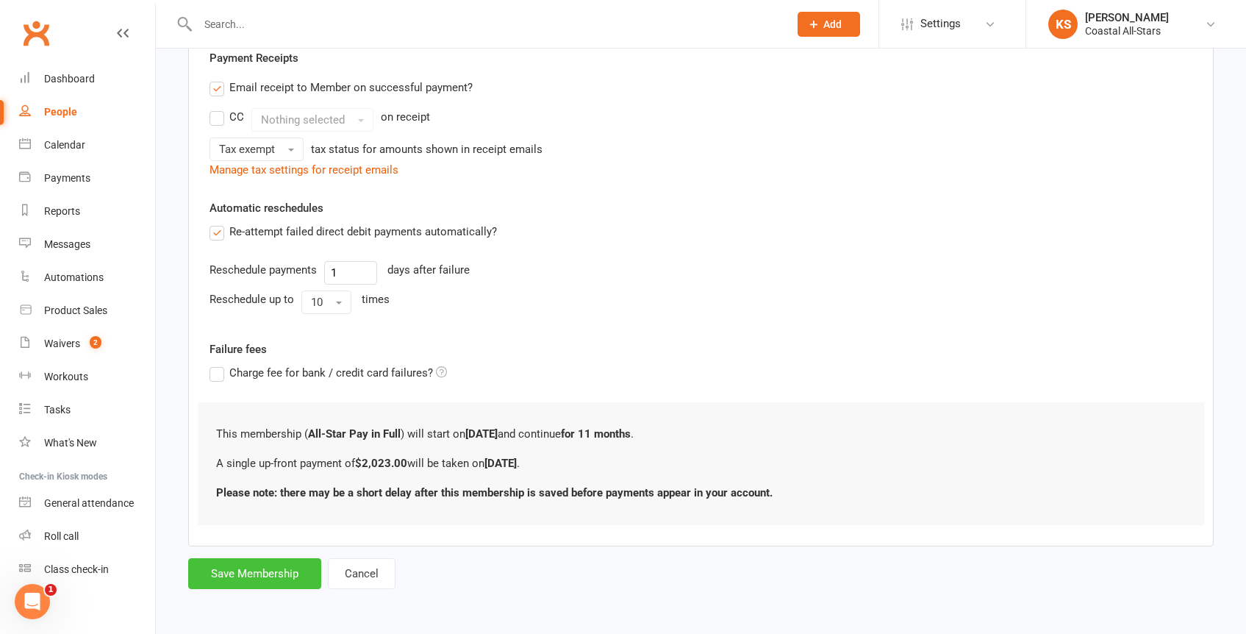
type input "2023"
click at [276, 582] on button "Save Membership" at bounding box center [254, 573] width 133 height 31
